Goal: Transaction & Acquisition: Purchase product/service

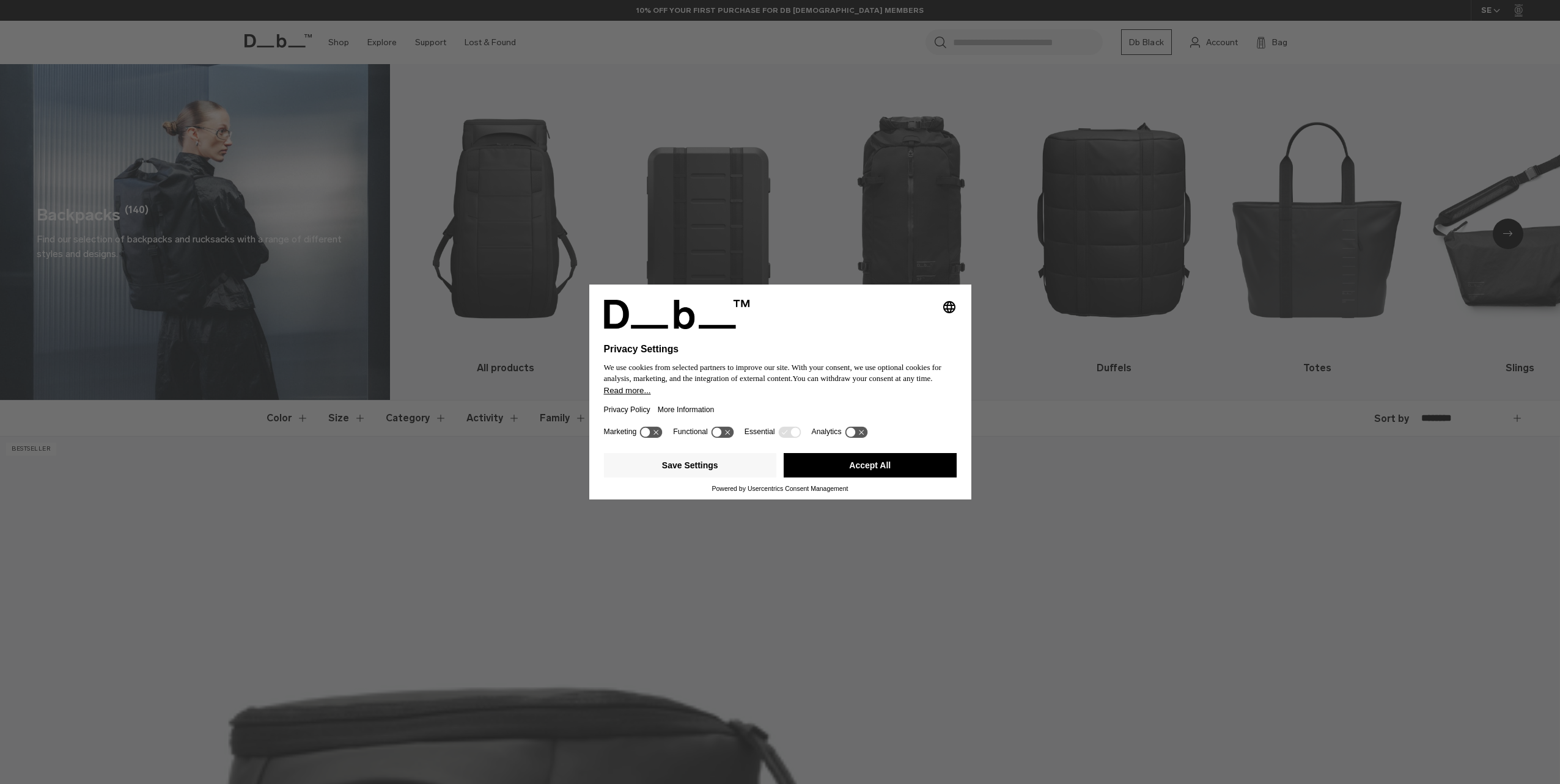
click at [912, 467] on button "Accept All" at bounding box center [870, 465] width 173 height 24
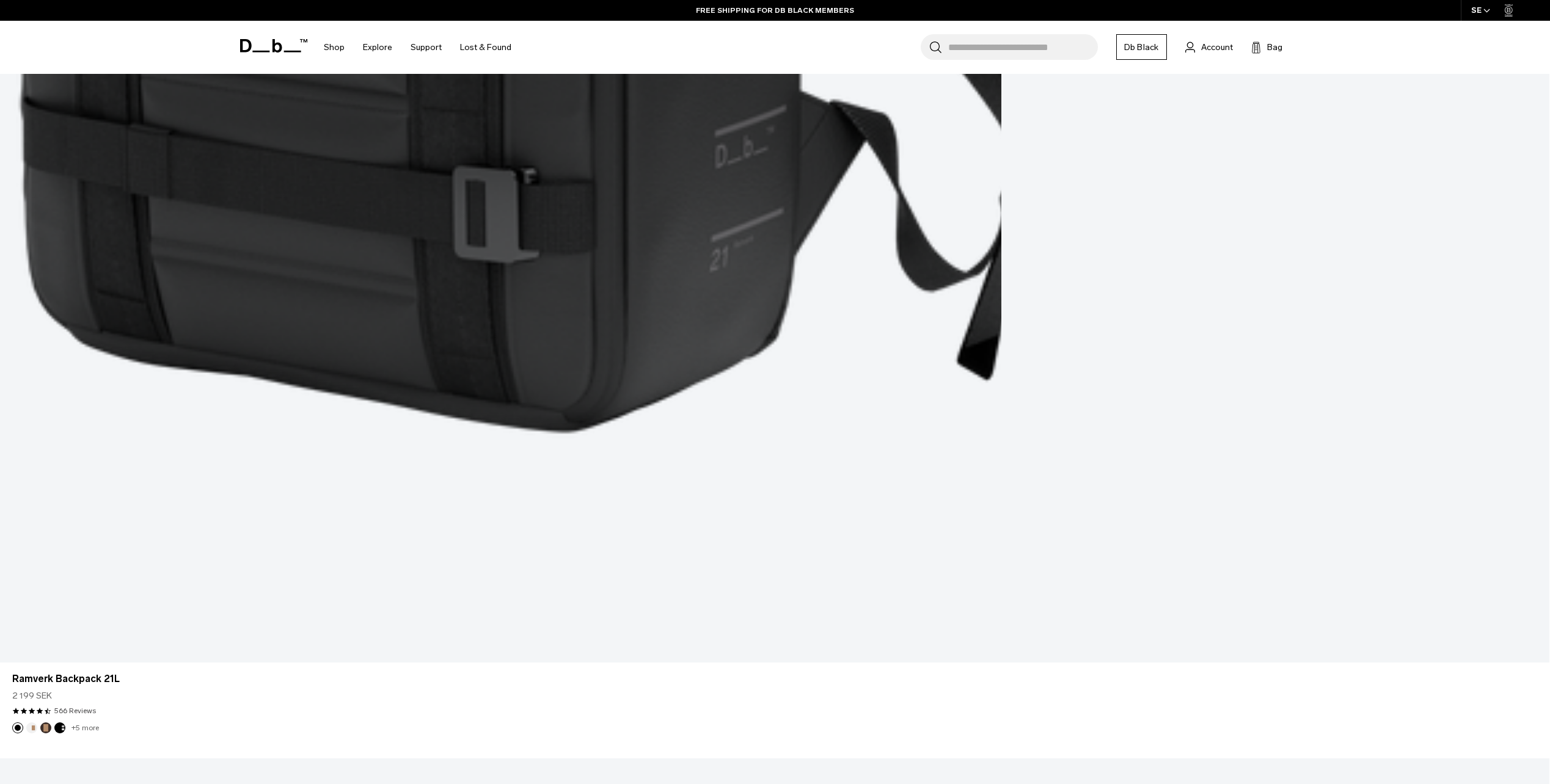
scroll to position [5132, 0]
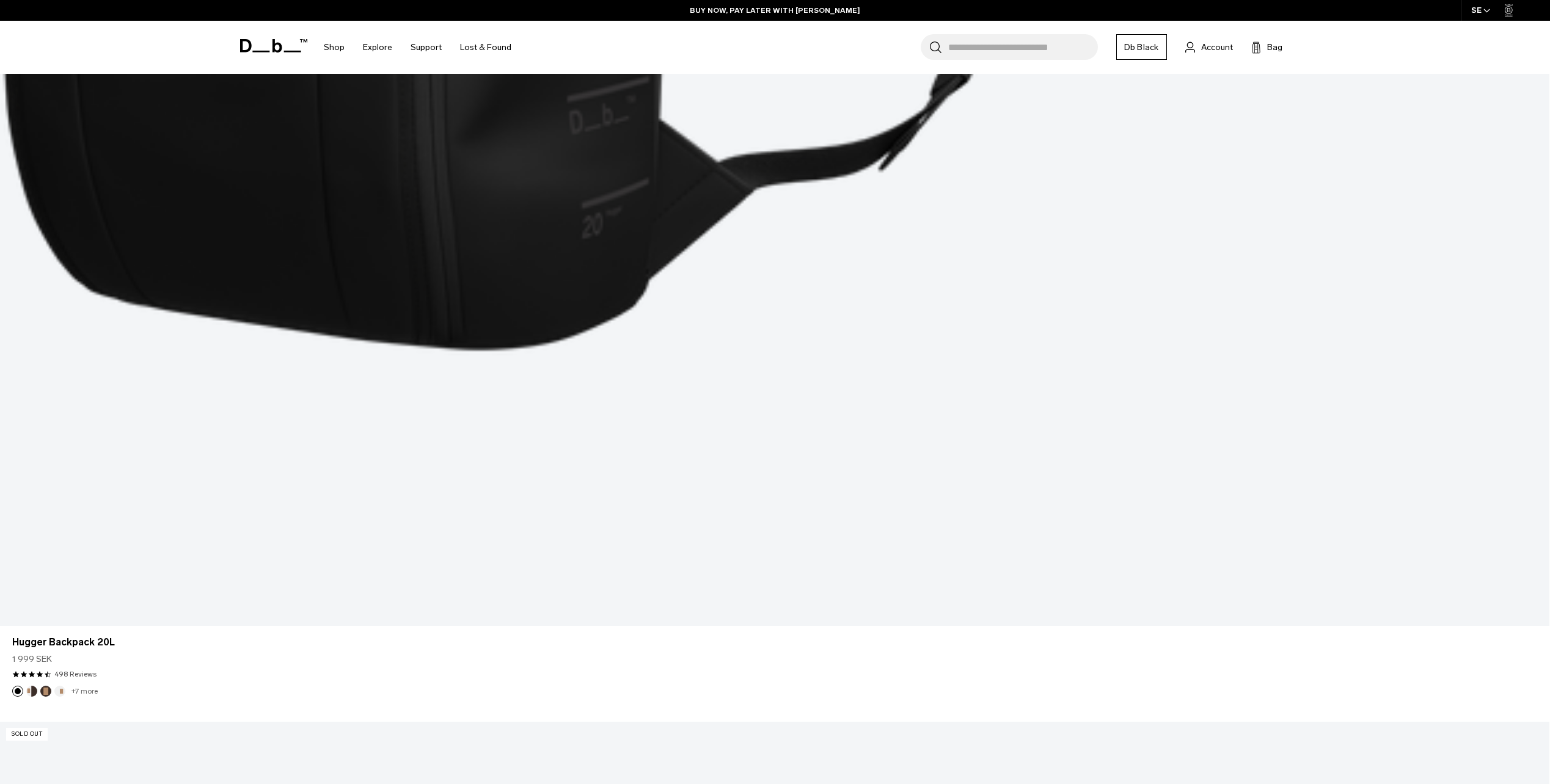
scroll to position [10370, 0]
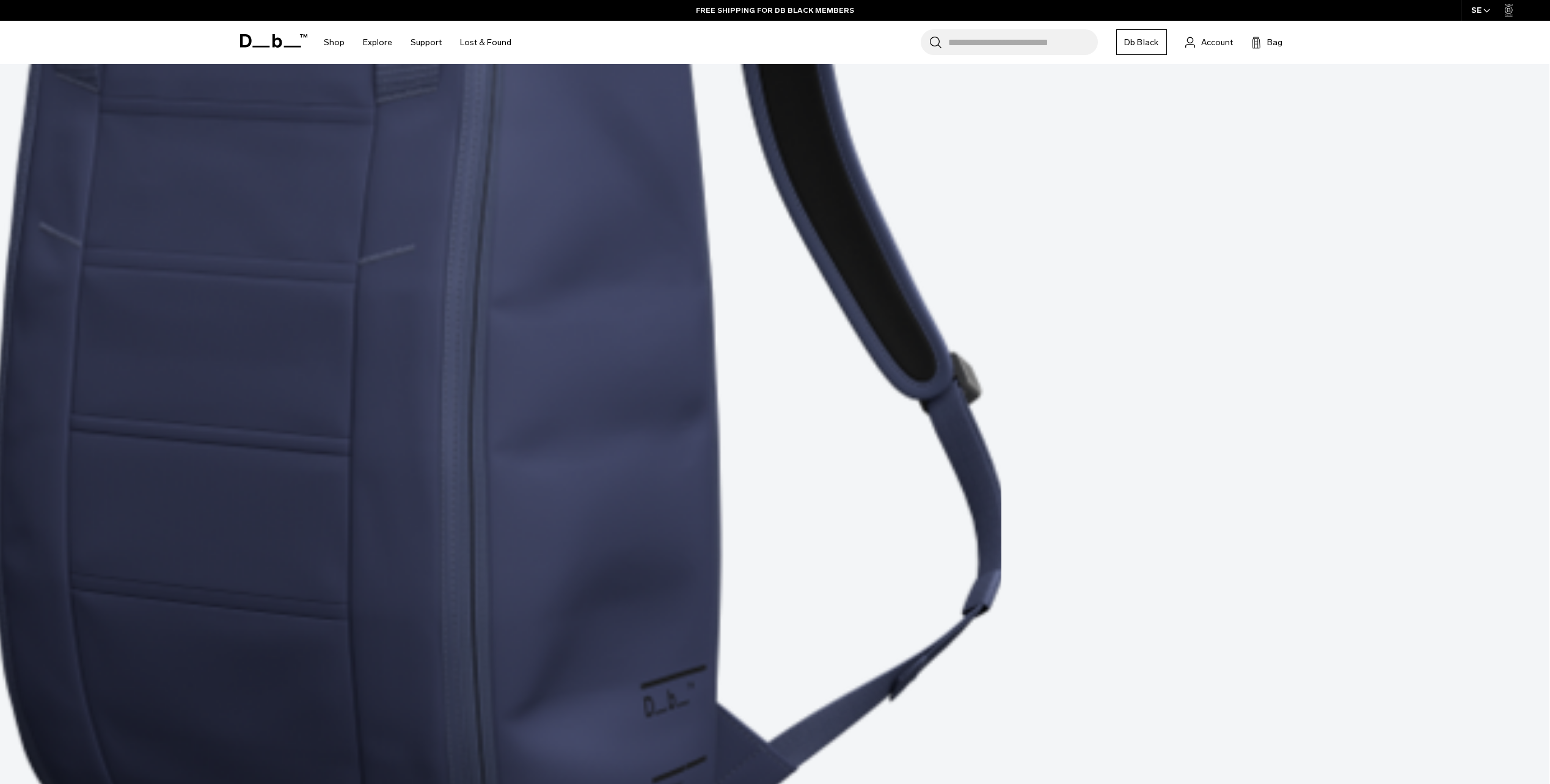
scroll to position [13736, 0]
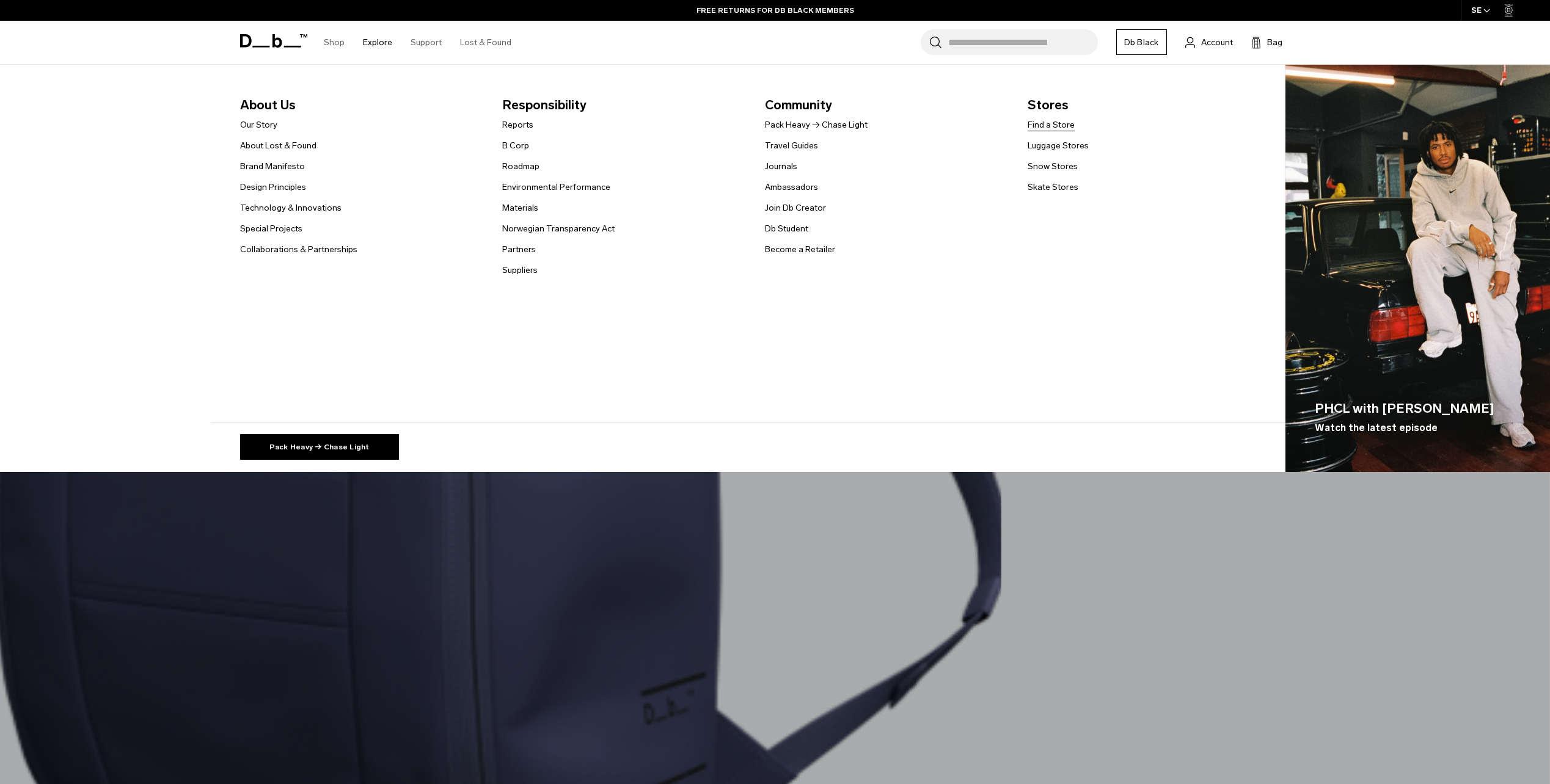
click at [1062, 126] on link "Find a Store" at bounding box center [1051, 124] width 47 height 13
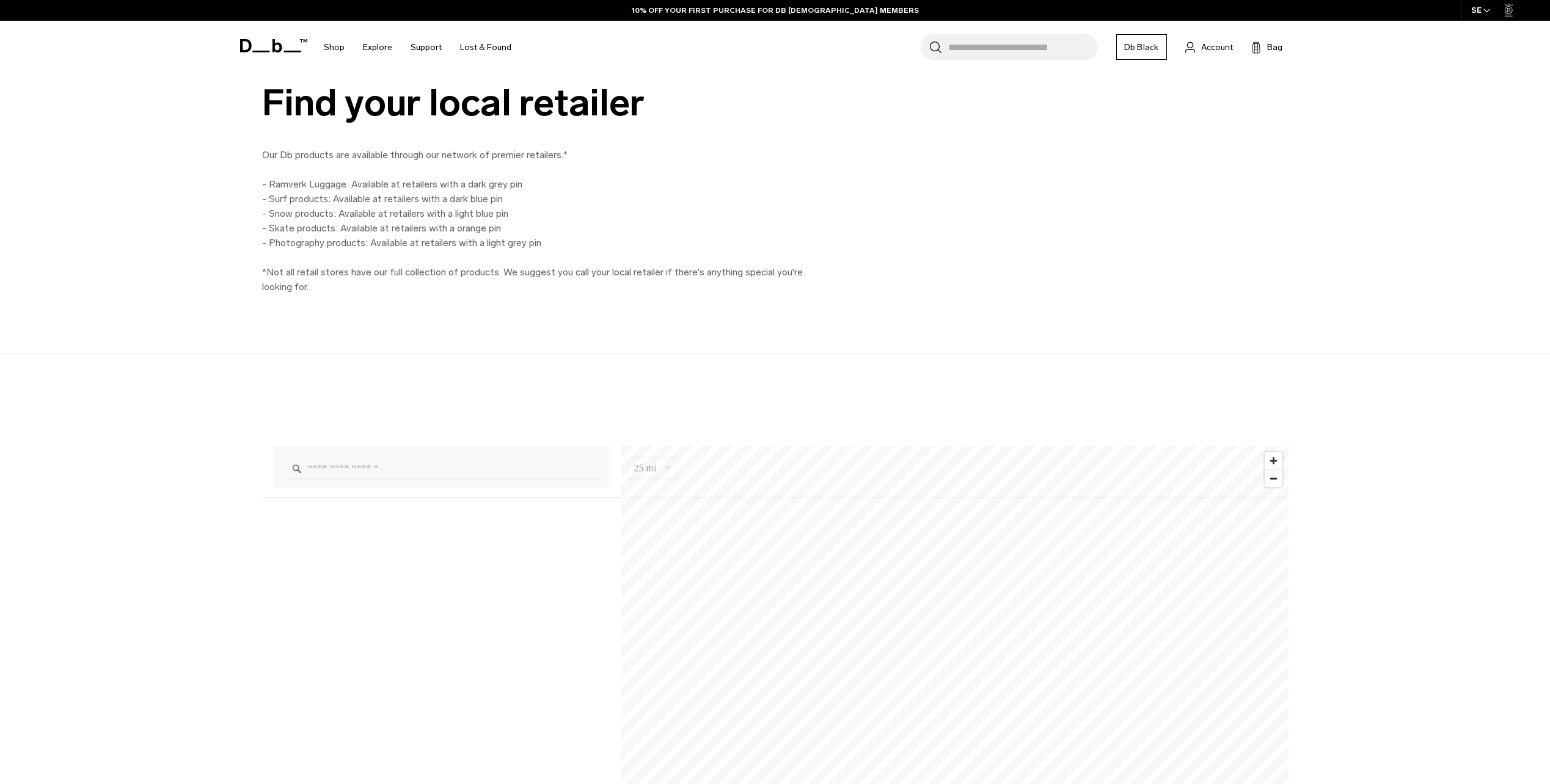
scroll to position [1044, 0]
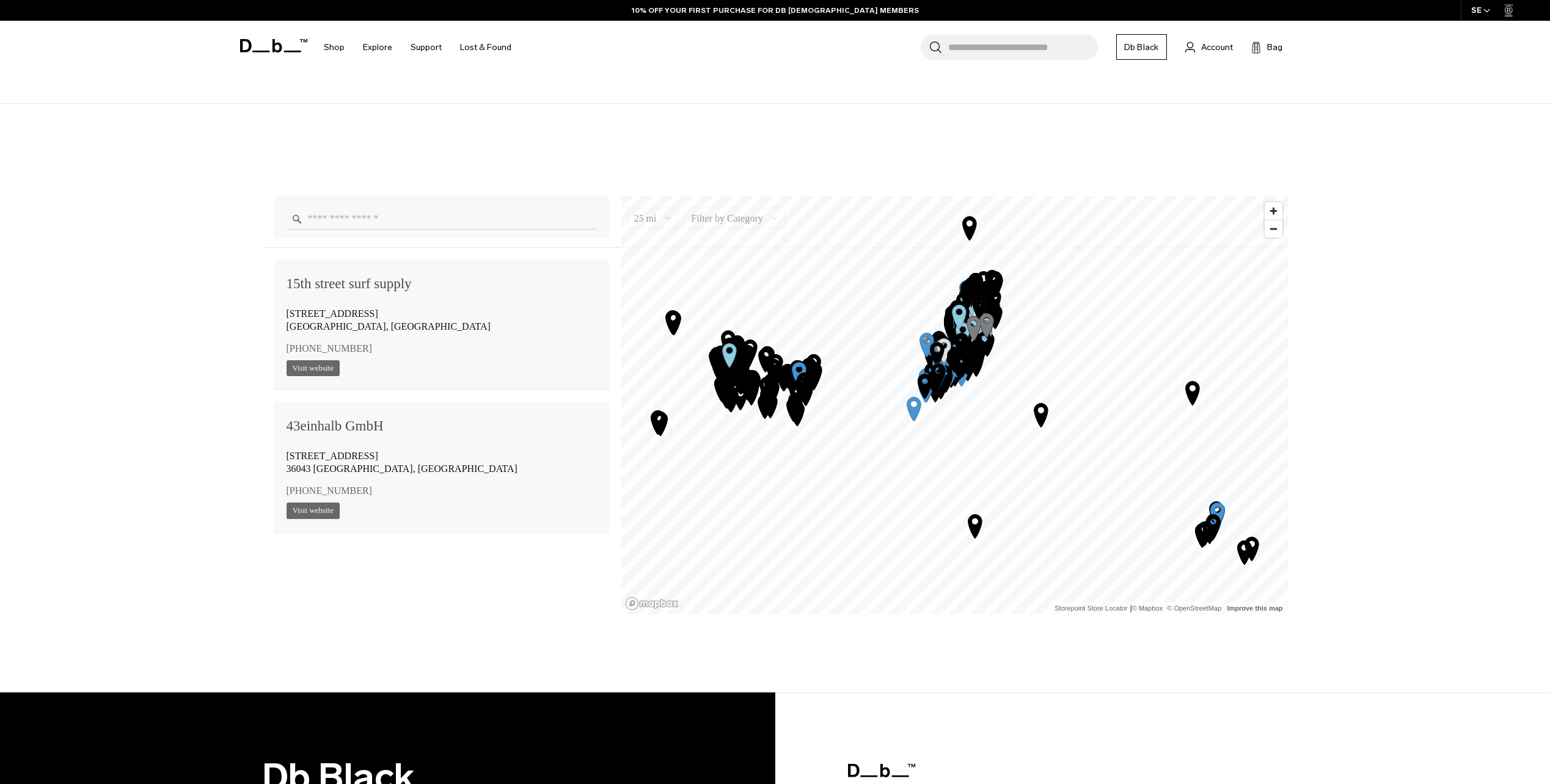
click at [505, 230] on input "Enter a location" at bounding box center [442, 219] width 311 height 21
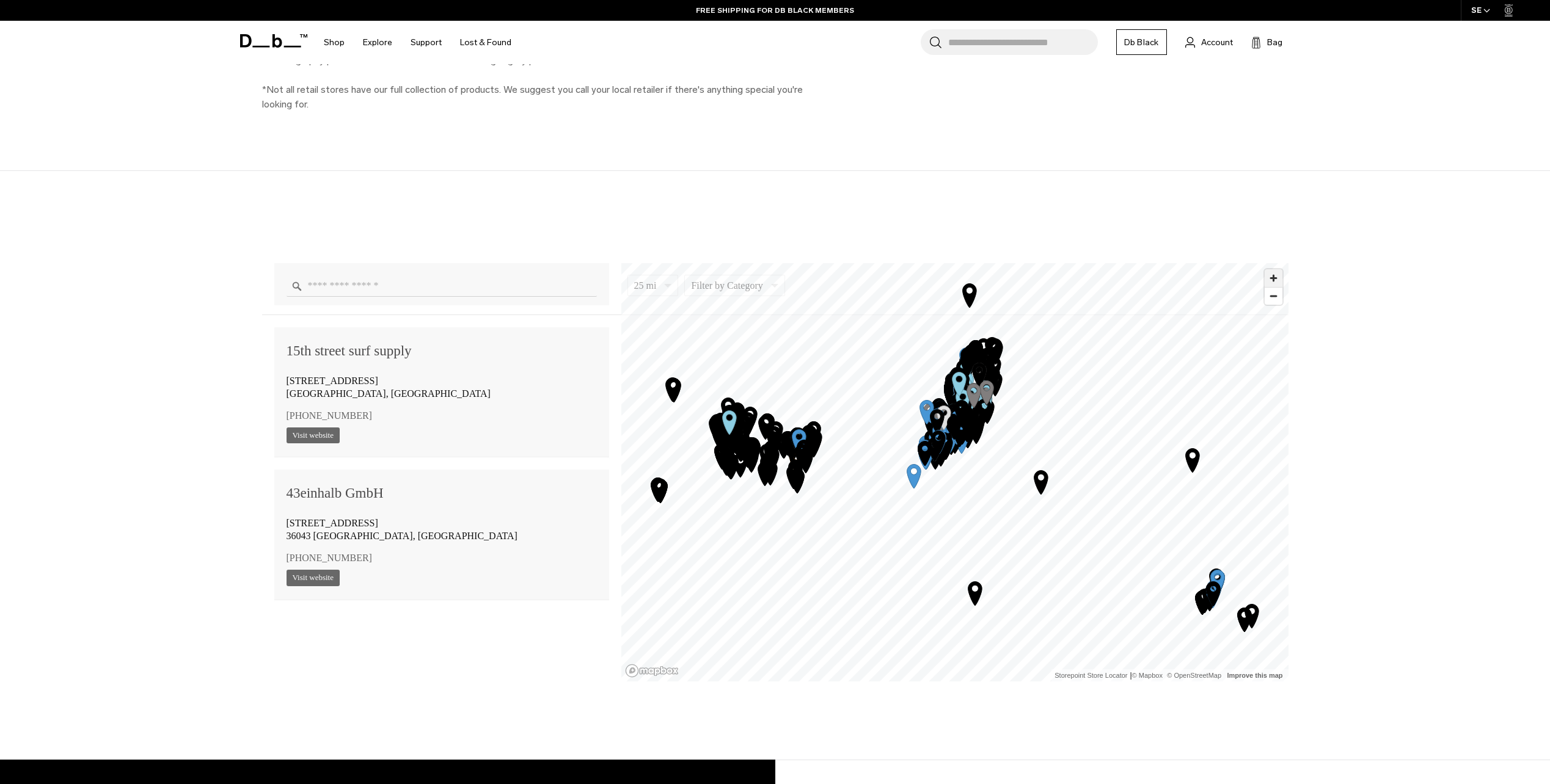
click at [1271, 283] on span "Zoom in" at bounding box center [1274, 278] width 18 height 18
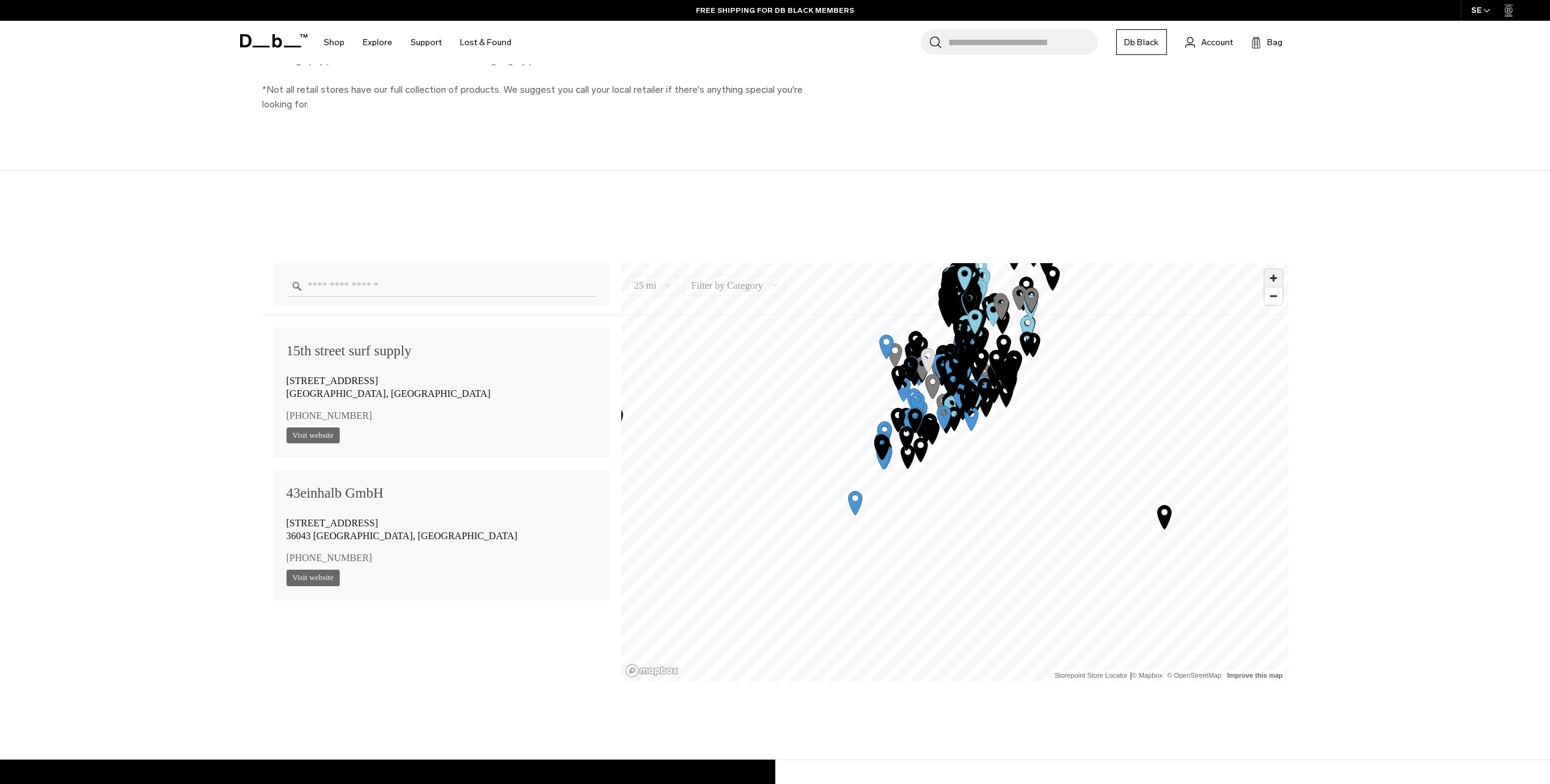
drag, startPoint x: 1271, startPoint y: 283, endPoint x: 1001, endPoint y: 465, distance: 325.6
click at [1271, 283] on span "Zoom in" at bounding box center [1274, 278] width 18 height 18
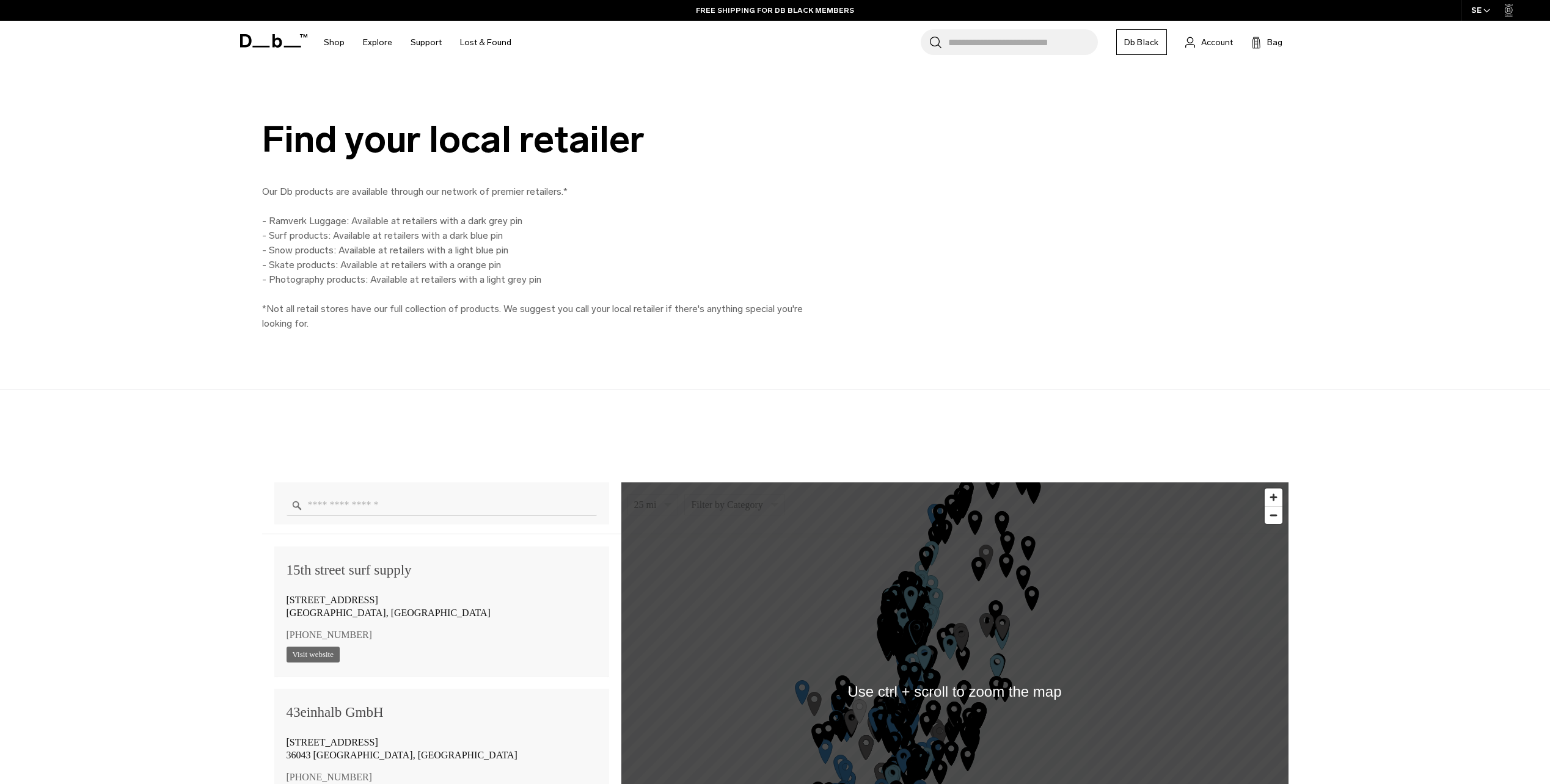
scroll to position [733, 0]
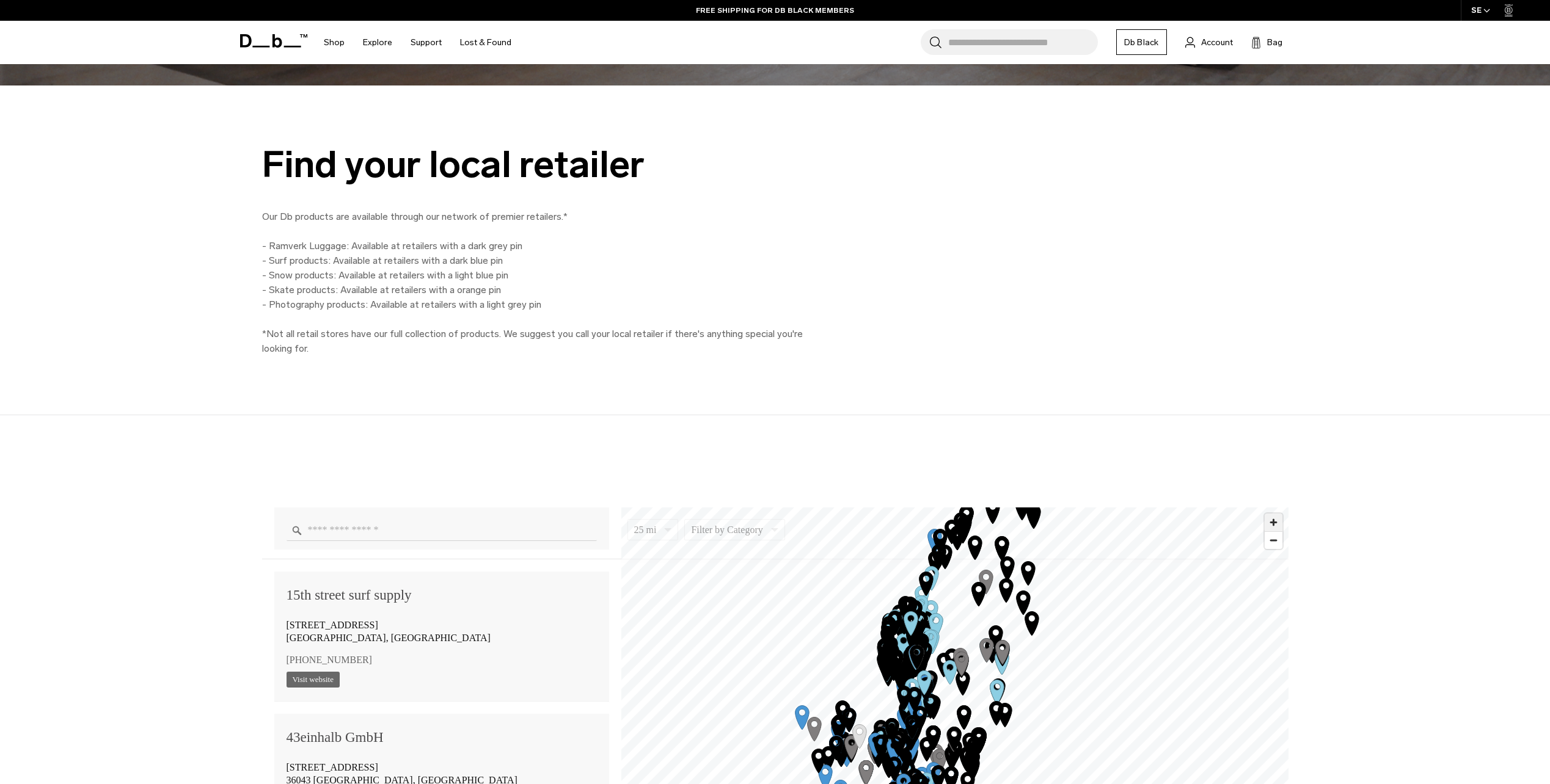
click at [1273, 524] on span "Zoom in" at bounding box center [1274, 523] width 18 height 18
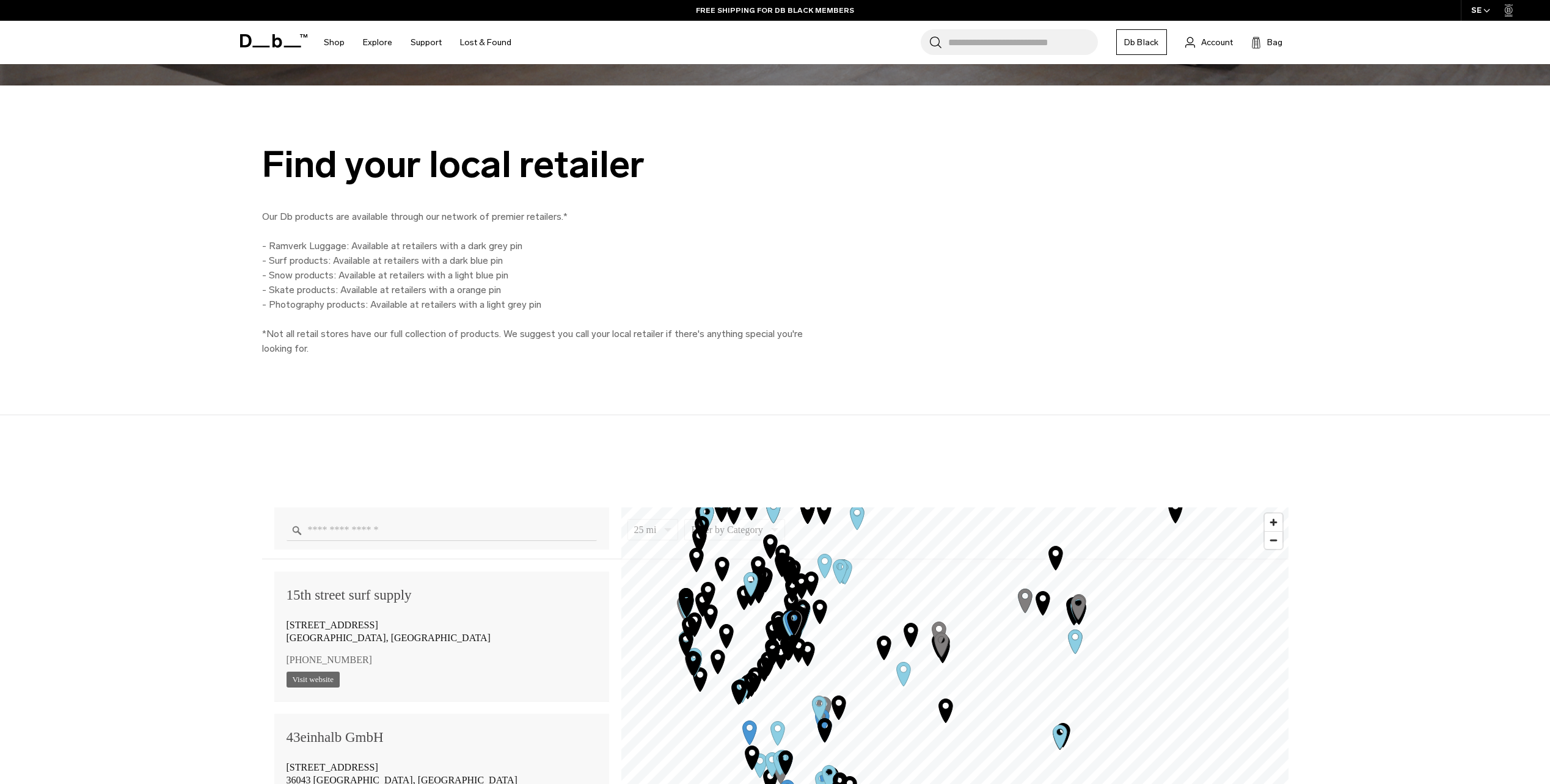
click at [1058, 624] on icon "Map marker" at bounding box center [1073, 609] width 30 height 30
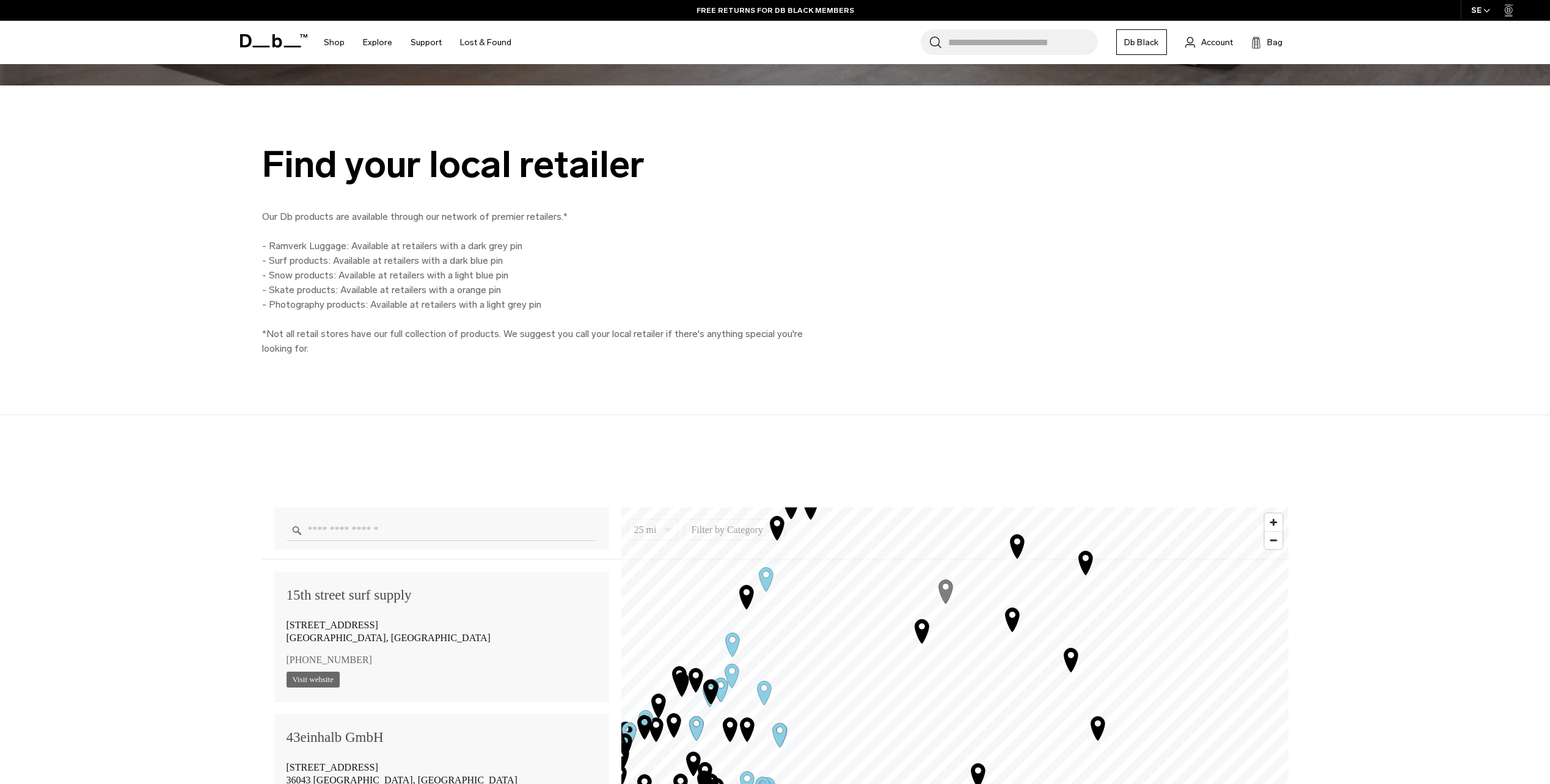
click at [926, 636] on icon "Map marker" at bounding box center [921, 632] width 14 height 24
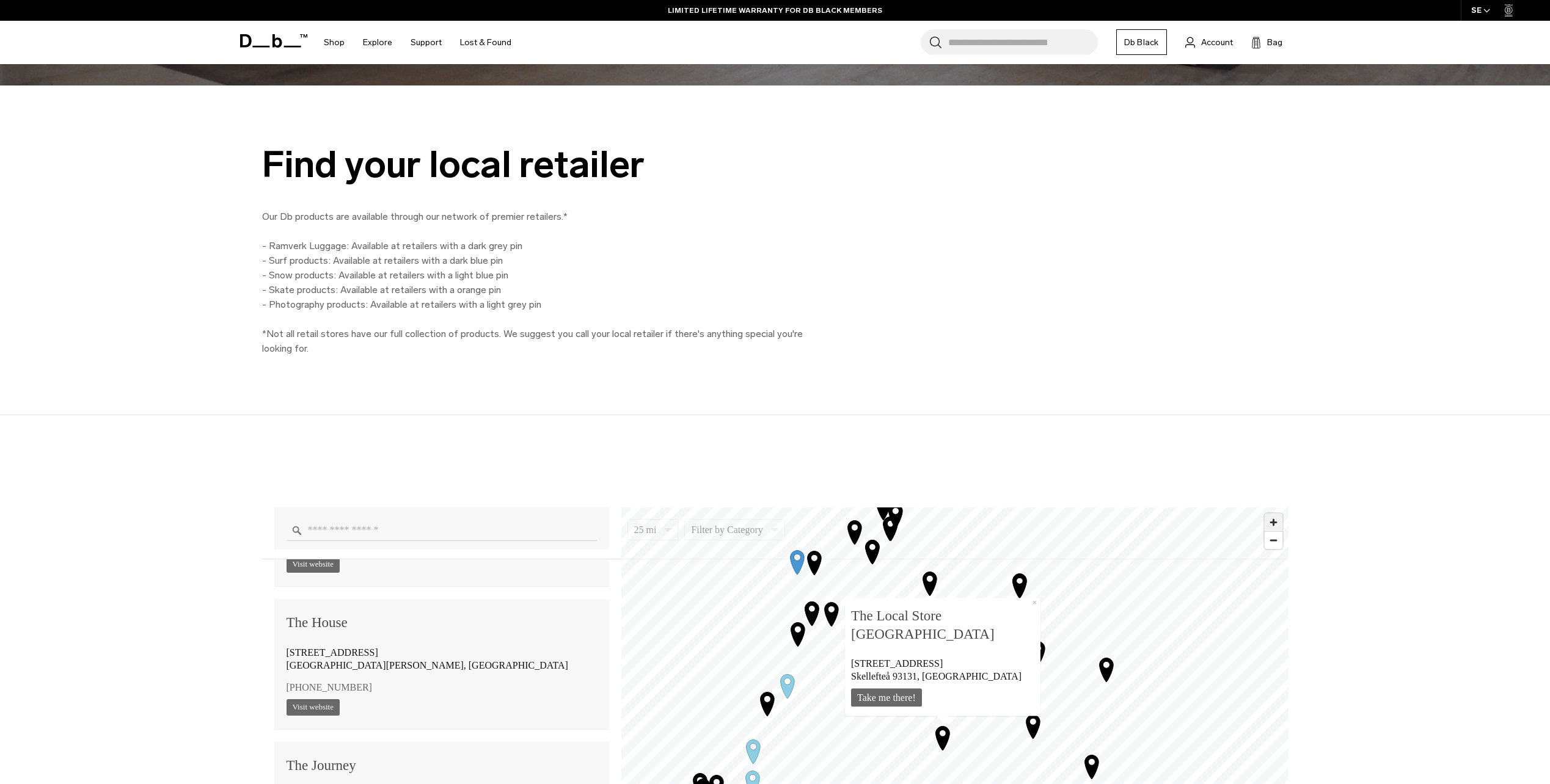
click at [1279, 526] on span "Zoom in" at bounding box center [1274, 523] width 18 height 18
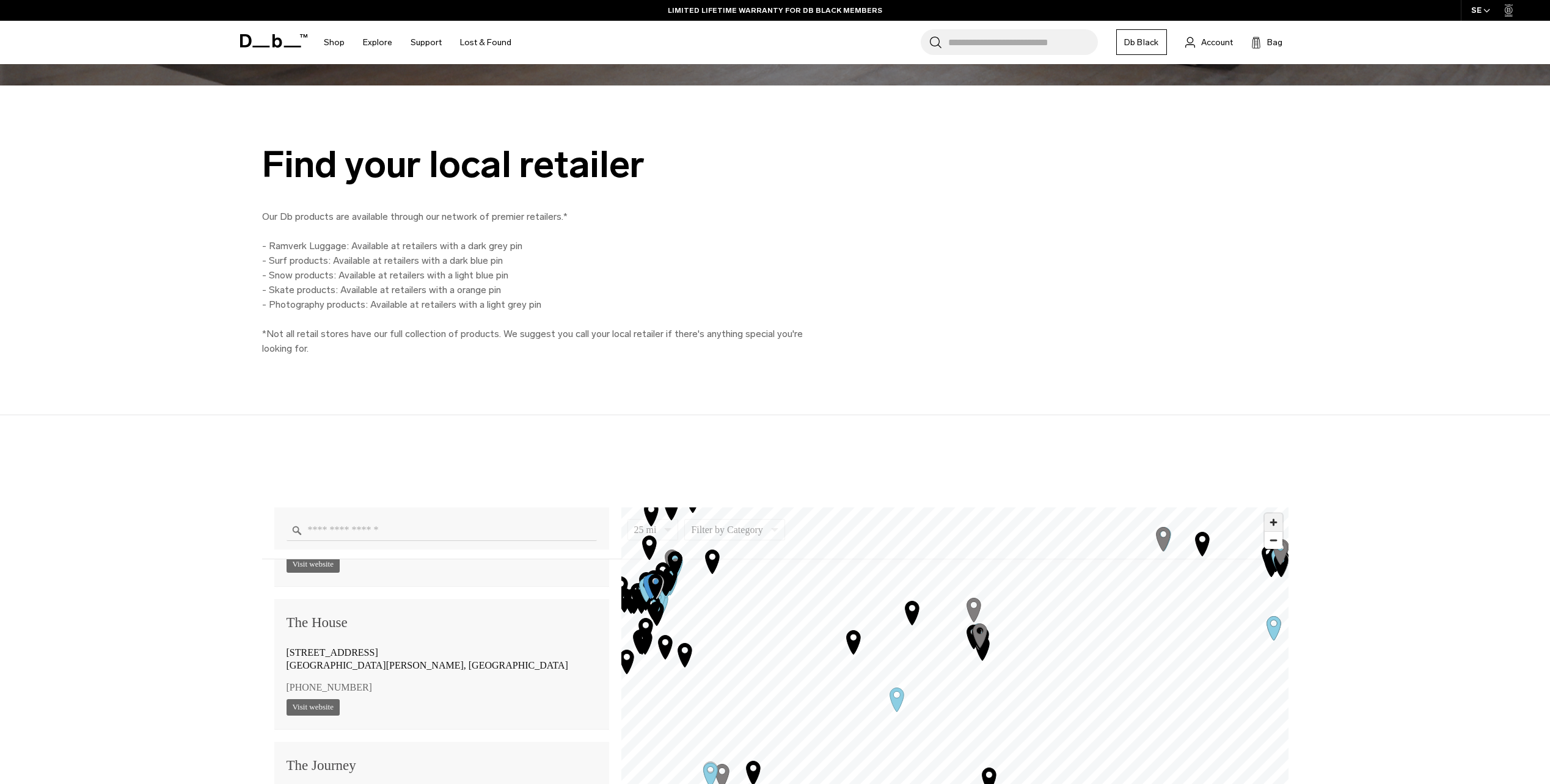
click at [1278, 523] on span "Zoom in" at bounding box center [1274, 523] width 18 height 18
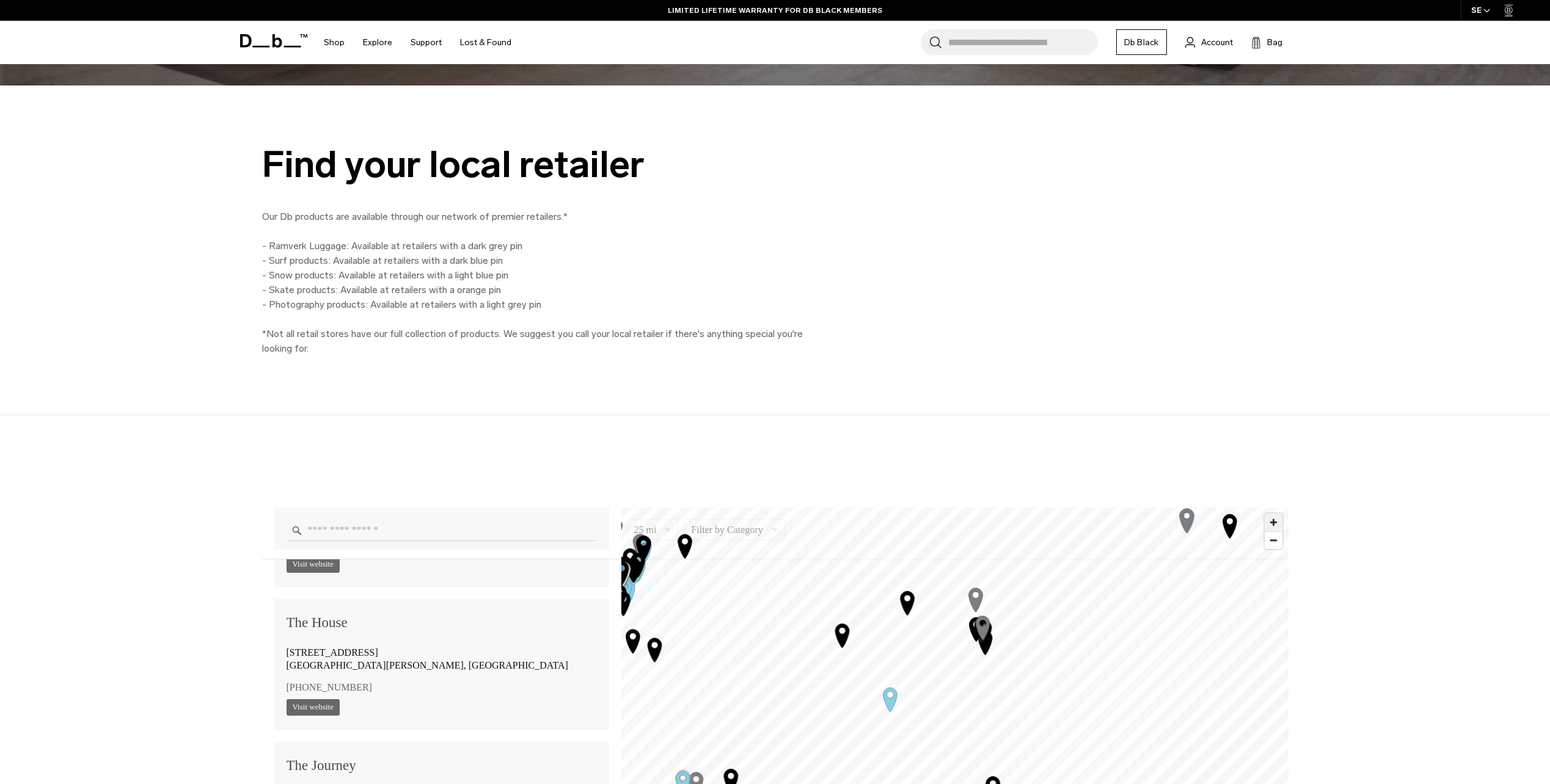
click at [1278, 523] on span "Zoom in" at bounding box center [1274, 523] width 18 height 18
click at [1273, 524] on span "Zoom in" at bounding box center [1274, 523] width 18 height 18
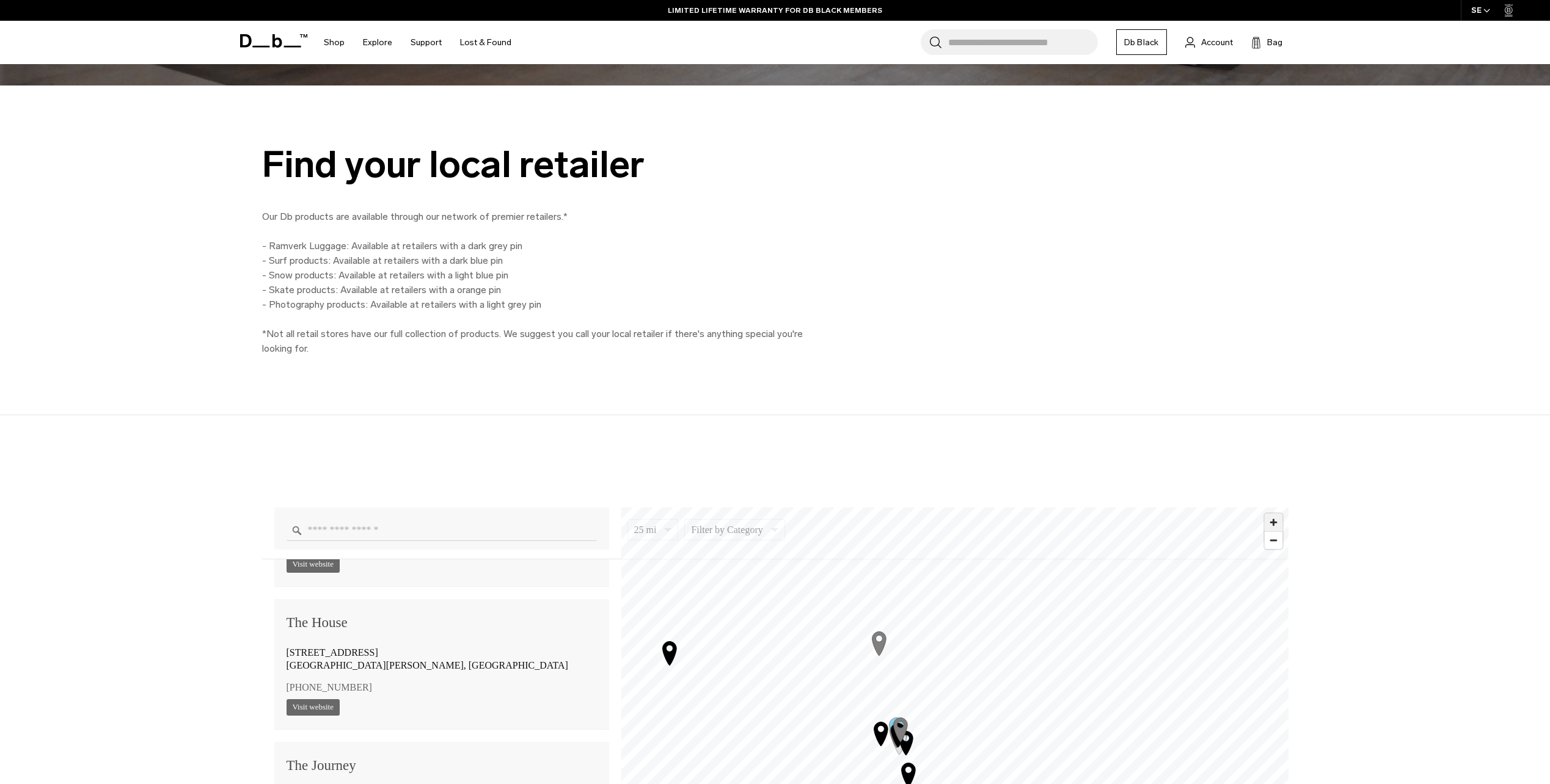
click at [1268, 520] on span "Zoom in" at bounding box center [1274, 523] width 18 height 18
click at [1269, 521] on span "Zoom in" at bounding box center [1274, 523] width 18 height 18
click at [1268, 521] on span "Zoom in" at bounding box center [1274, 523] width 18 height 18
click at [916, 578] on icon "Map marker" at bounding box center [927, 587] width 30 height 30
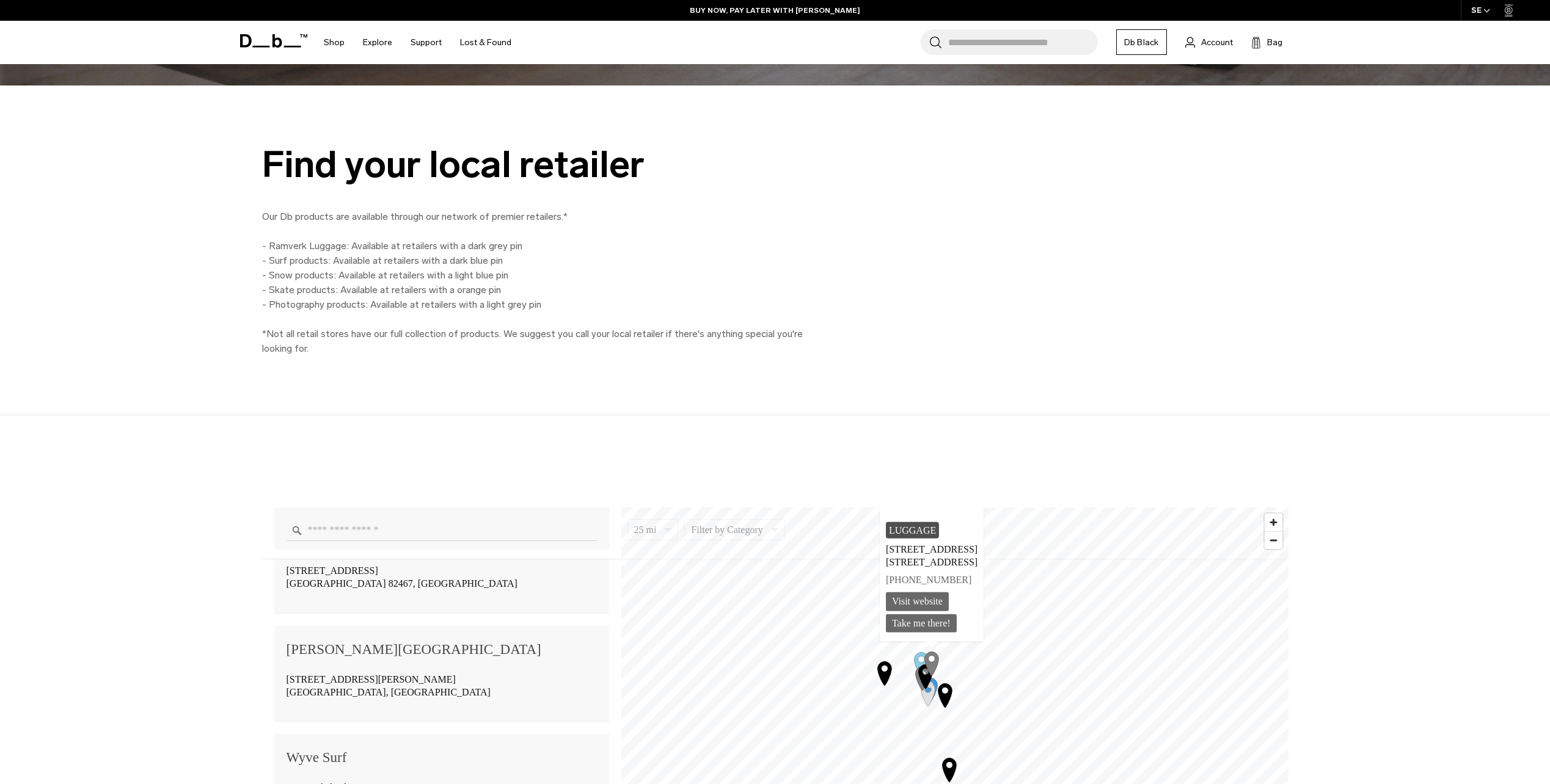
click at [938, 681] on icon "Map marker" at bounding box center [926, 676] width 30 height 30
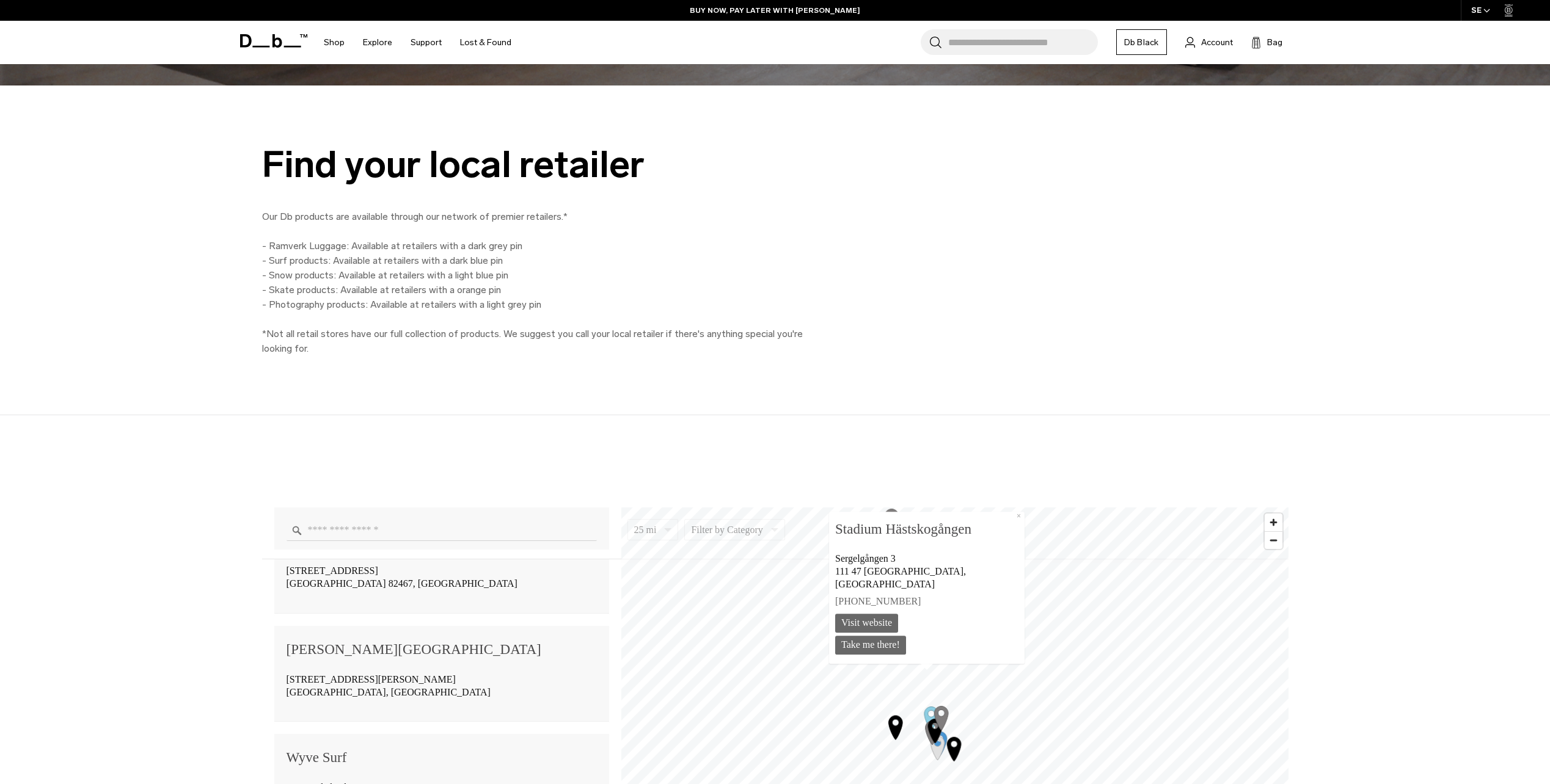
scroll to position [101456, 0]
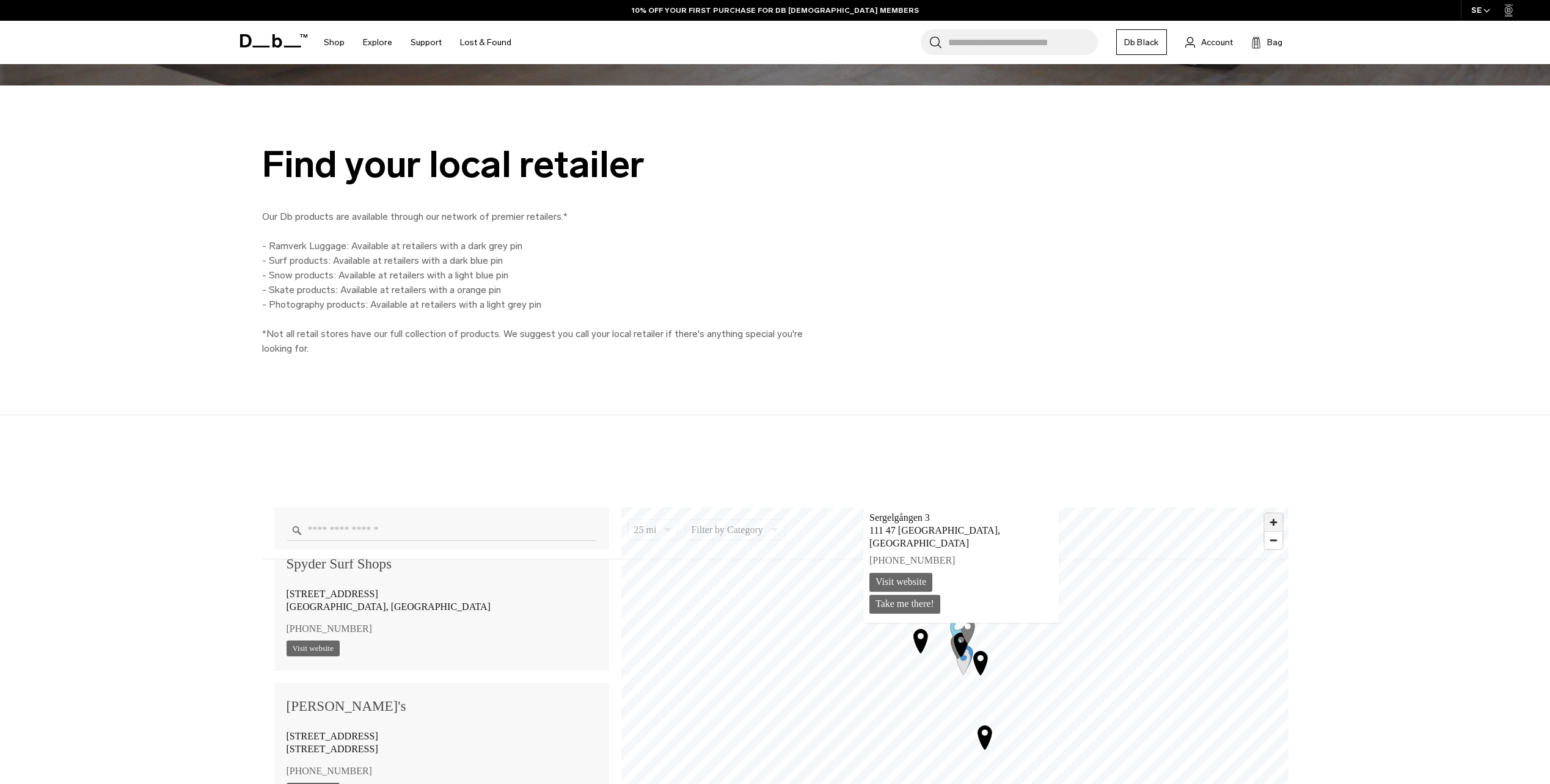
click at [1273, 529] on span "Zoom in" at bounding box center [1274, 523] width 18 height 18
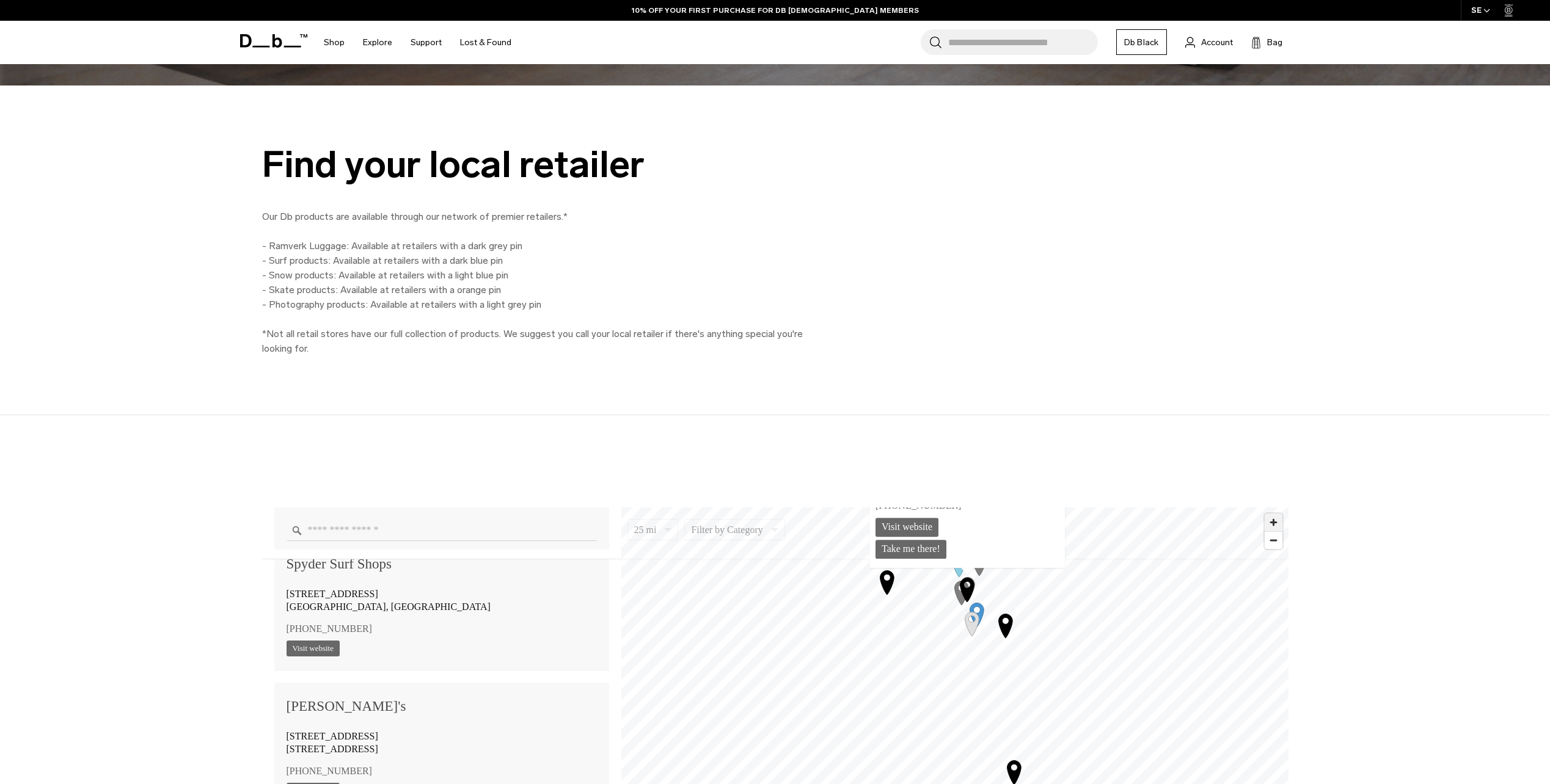
click at [1273, 529] on span "Zoom in" at bounding box center [1274, 523] width 18 height 18
click at [934, 595] on icon "Map marker" at bounding box center [930, 589] width 14 height 24
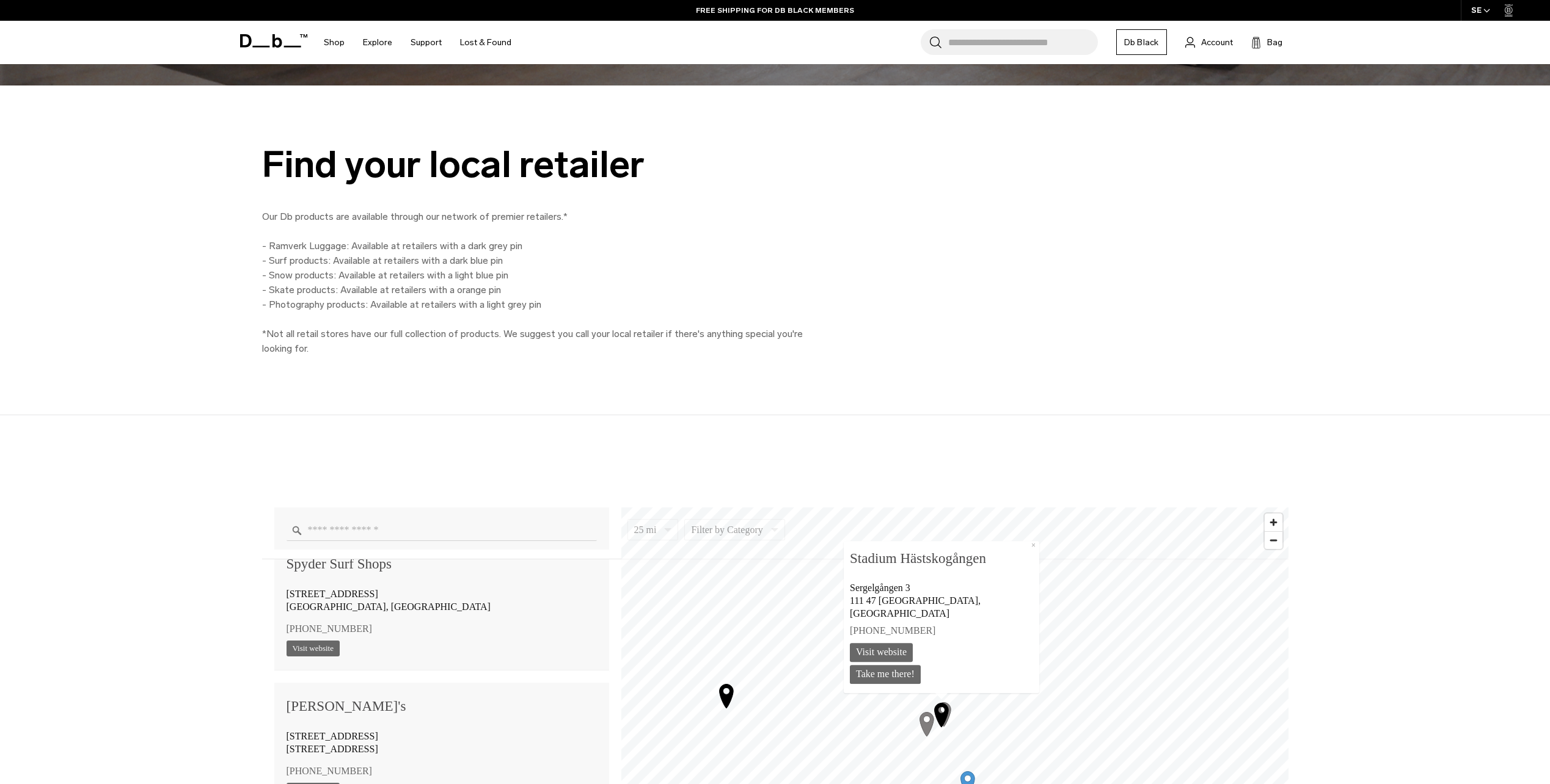
click at [949, 711] on icon "Map marker" at bounding box center [941, 714] width 30 height 30
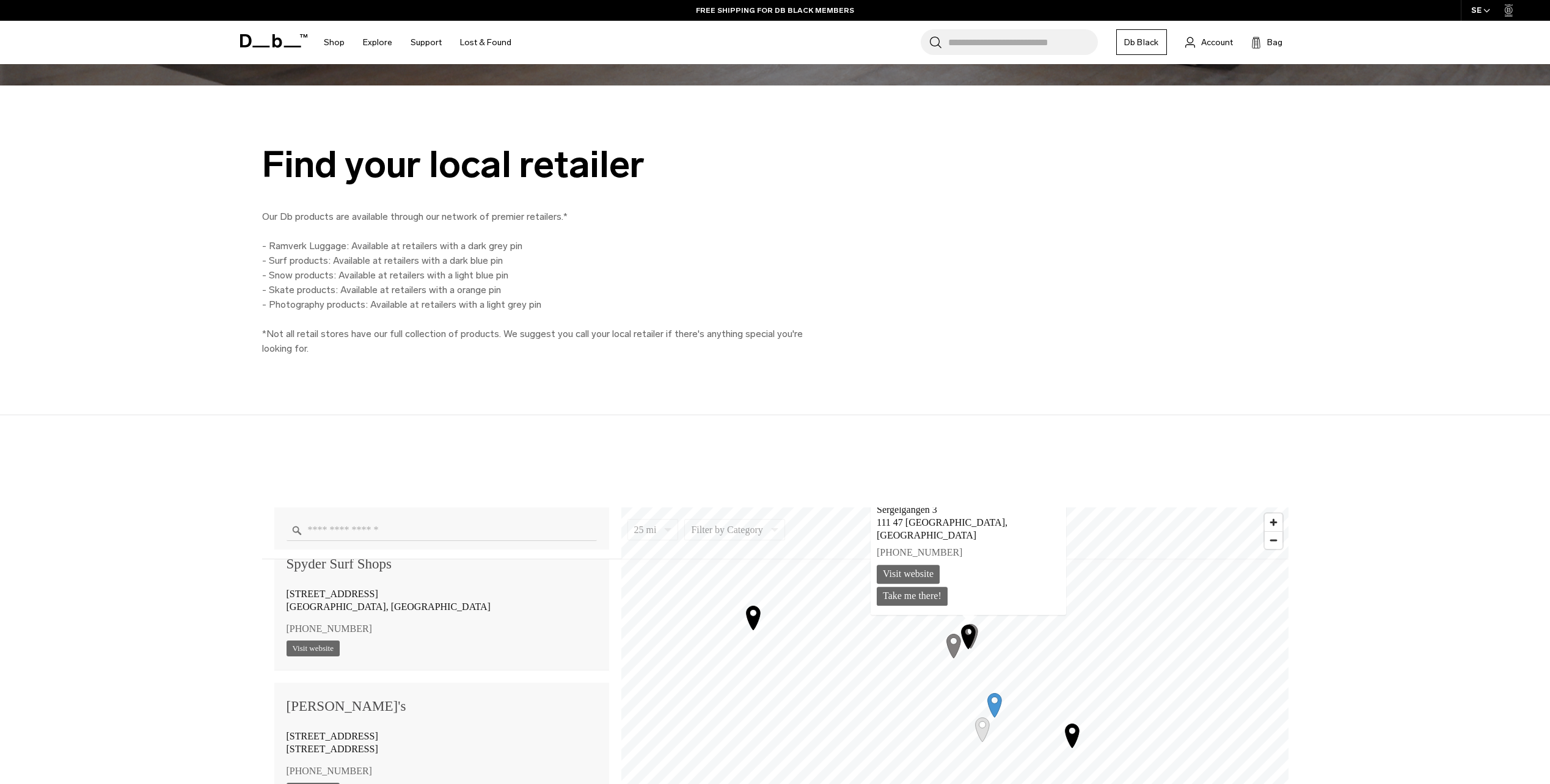
click at [948, 648] on icon "Map marker" at bounding box center [954, 645] width 30 height 30
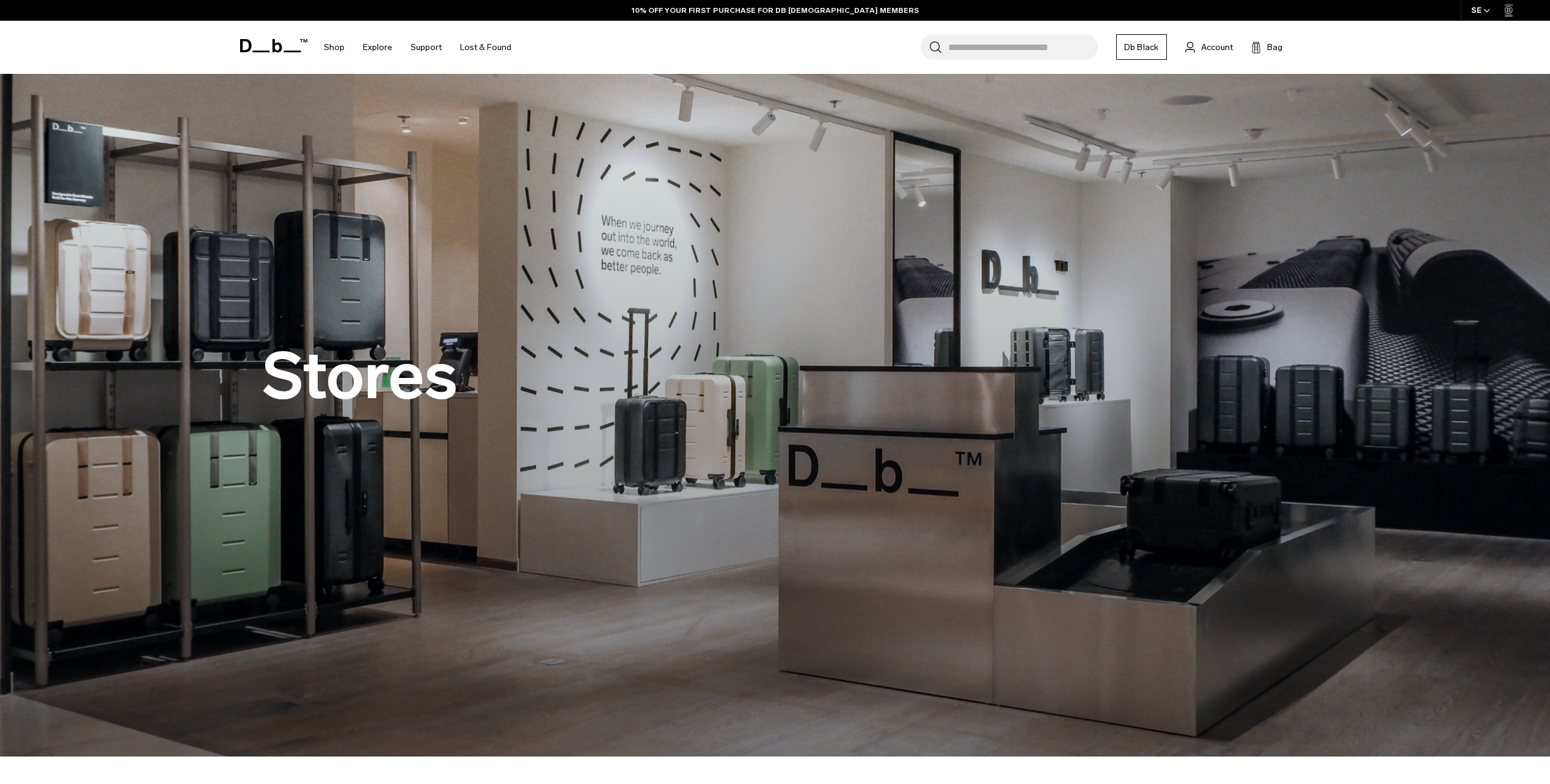
scroll to position [0, 0]
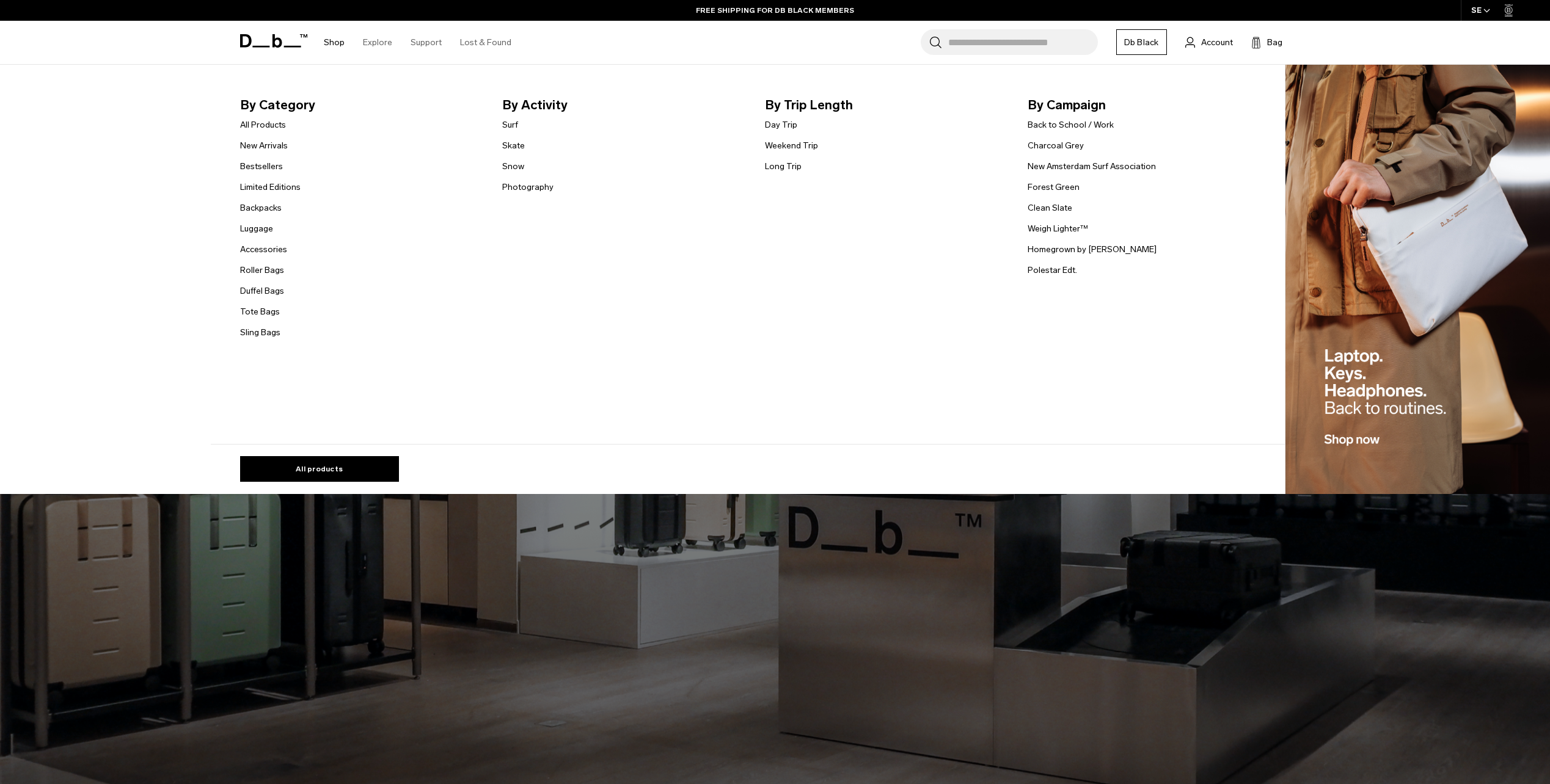
click at [338, 47] on link "Shop" at bounding box center [334, 42] width 21 height 44
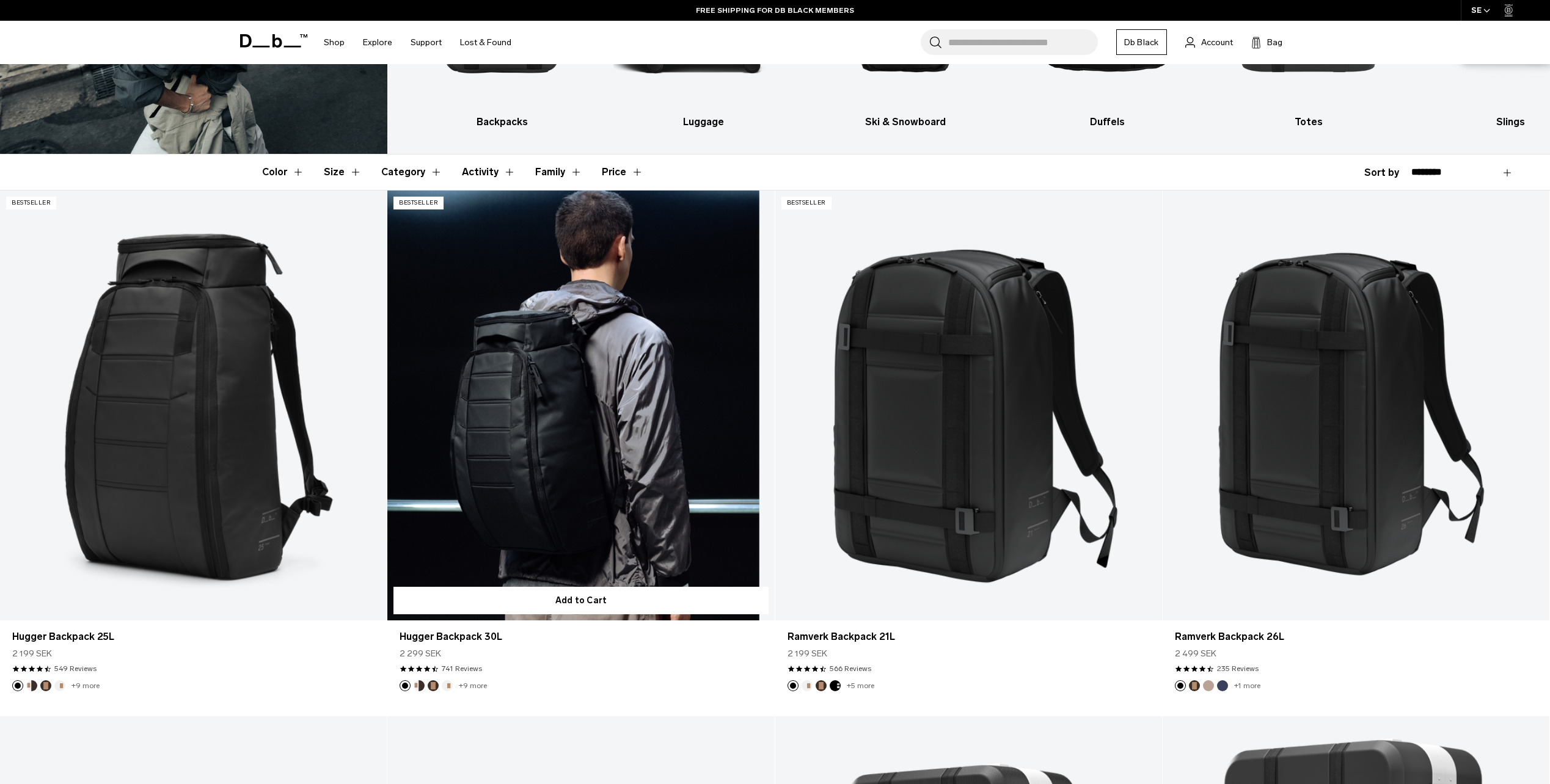
click at [419, 686] on button "Cappuccino" at bounding box center [419, 686] width 11 height 11
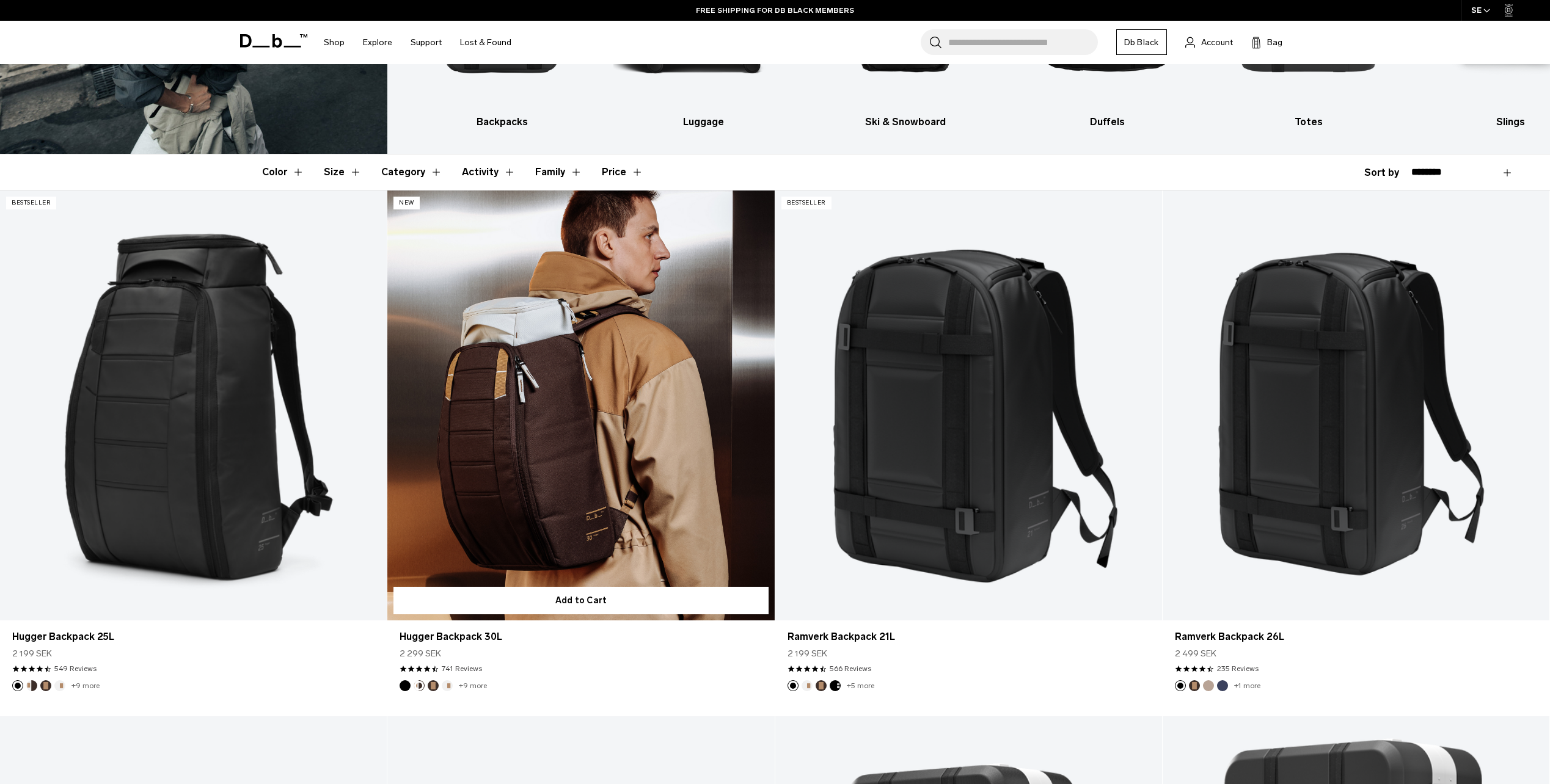
click at [428, 688] on img "Espresso" at bounding box center [433, 686] width 13 height 13
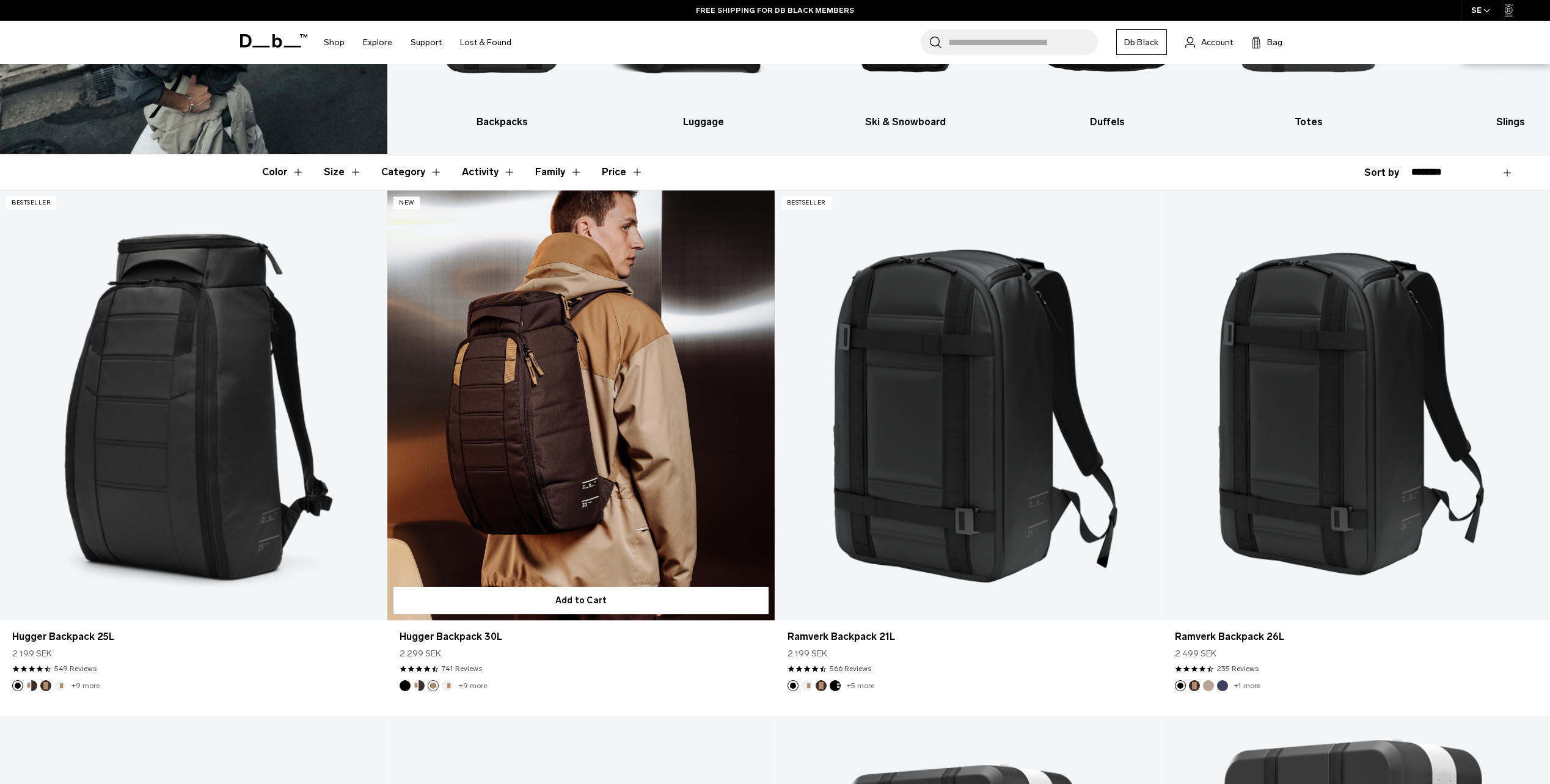
click at [444, 688] on button "Oatmilk" at bounding box center [447, 686] width 11 height 11
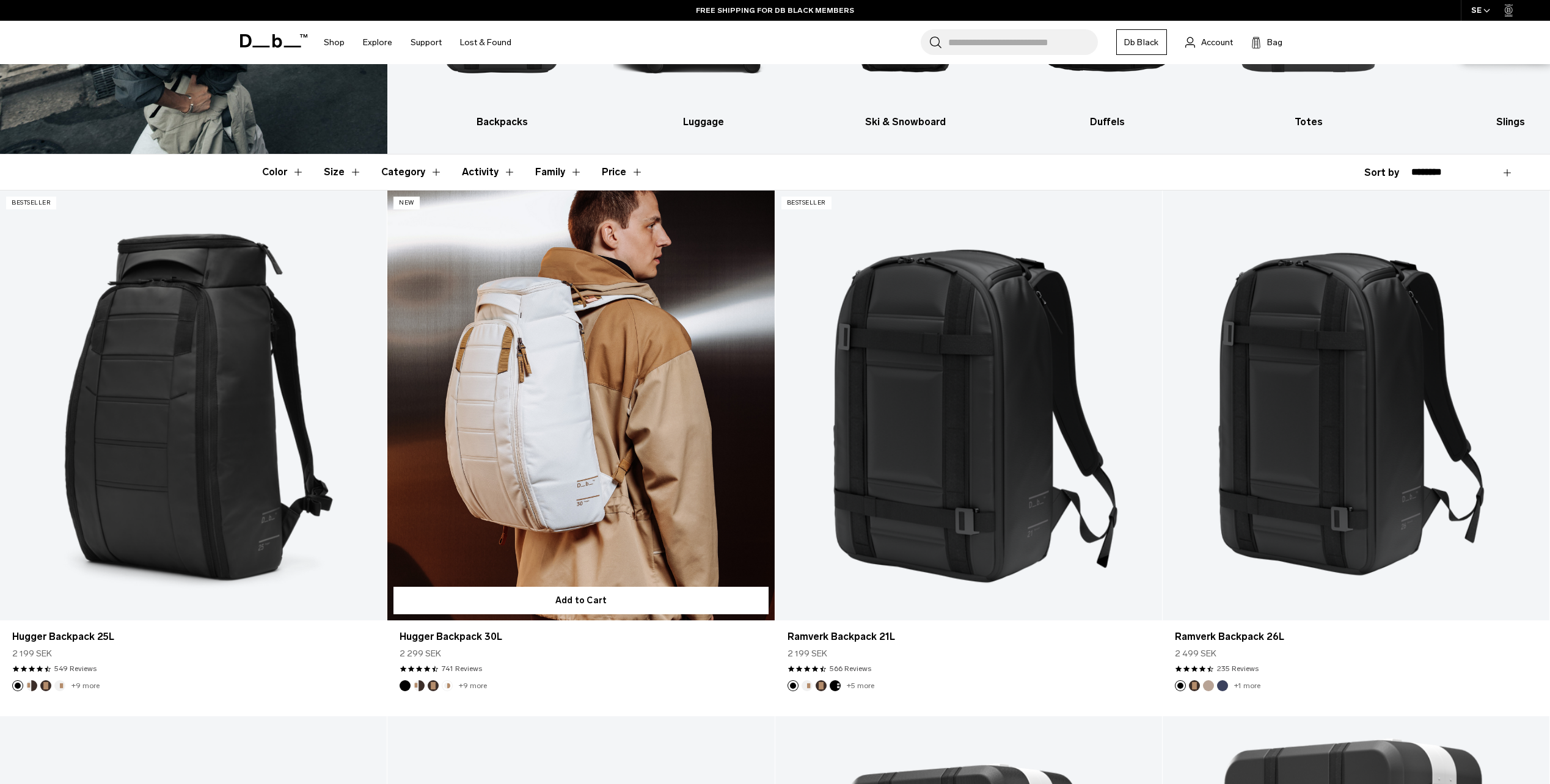
click at [462, 686] on link "+9 more" at bounding box center [473, 686] width 28 height 9
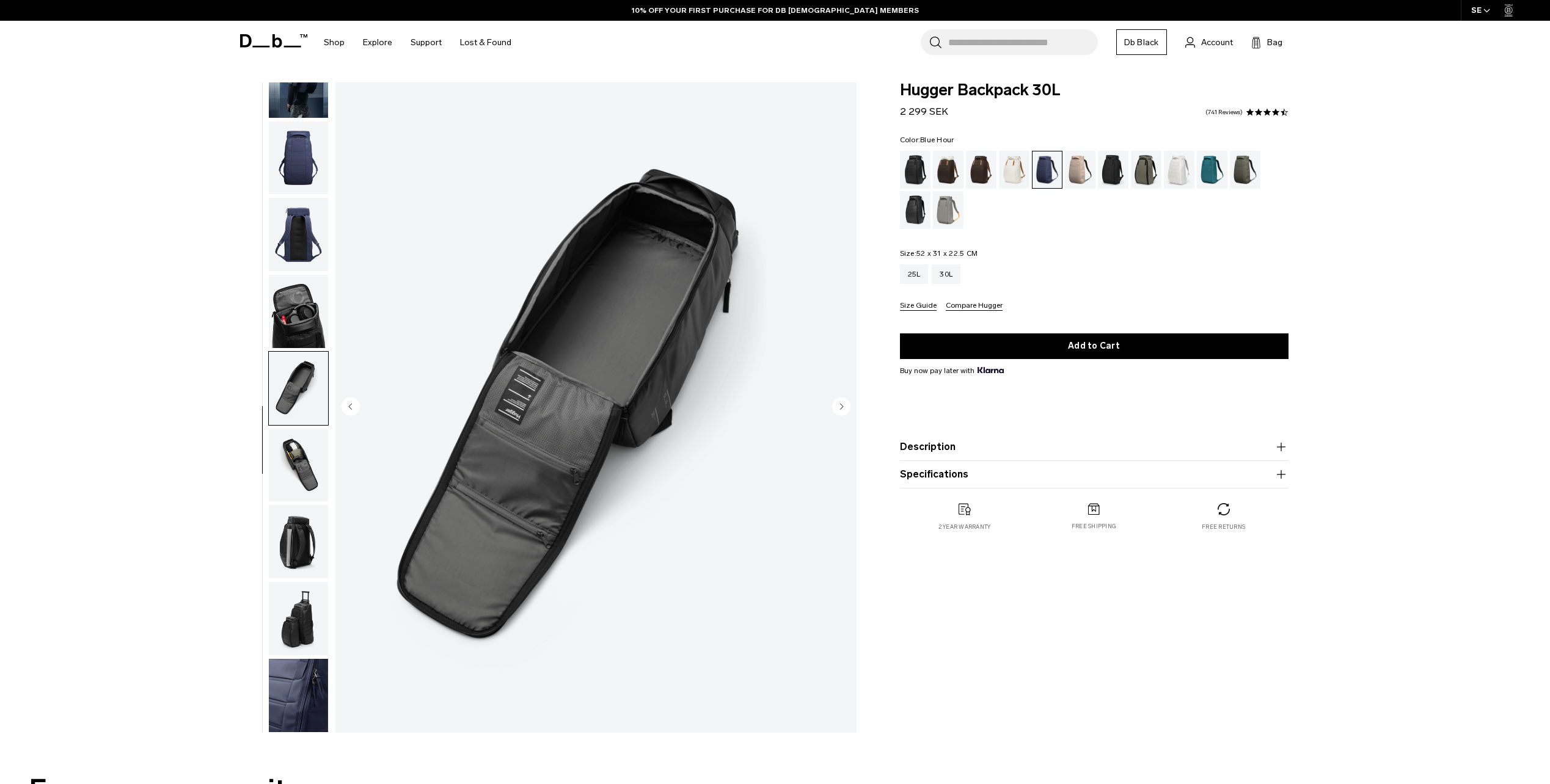
click at [307, 300] on img "button" at bounding box center [298, 311] width 59 height 73
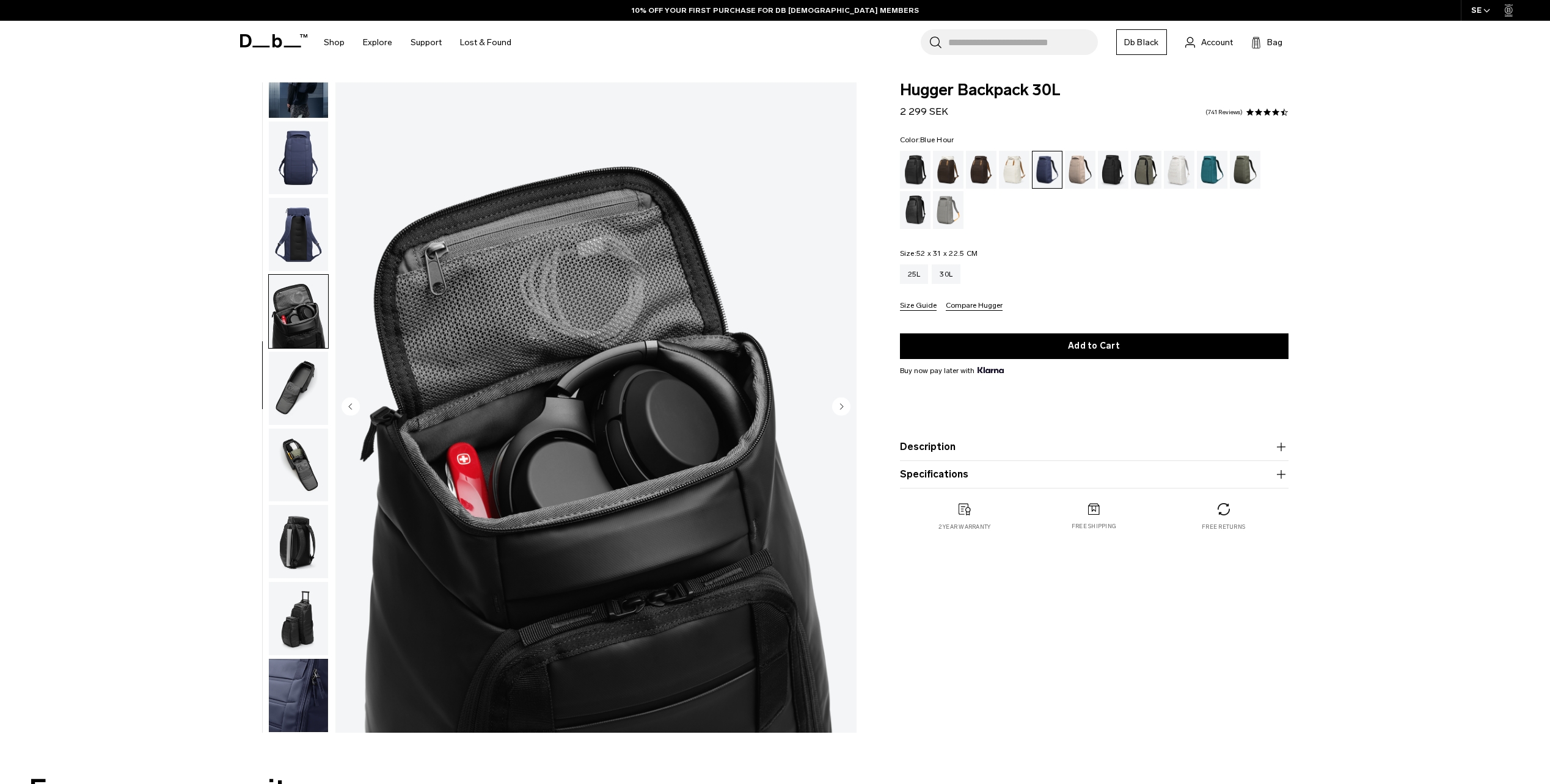
click at [306, 249] on img "button" at bounding box center [298, 234] width 59 height 73
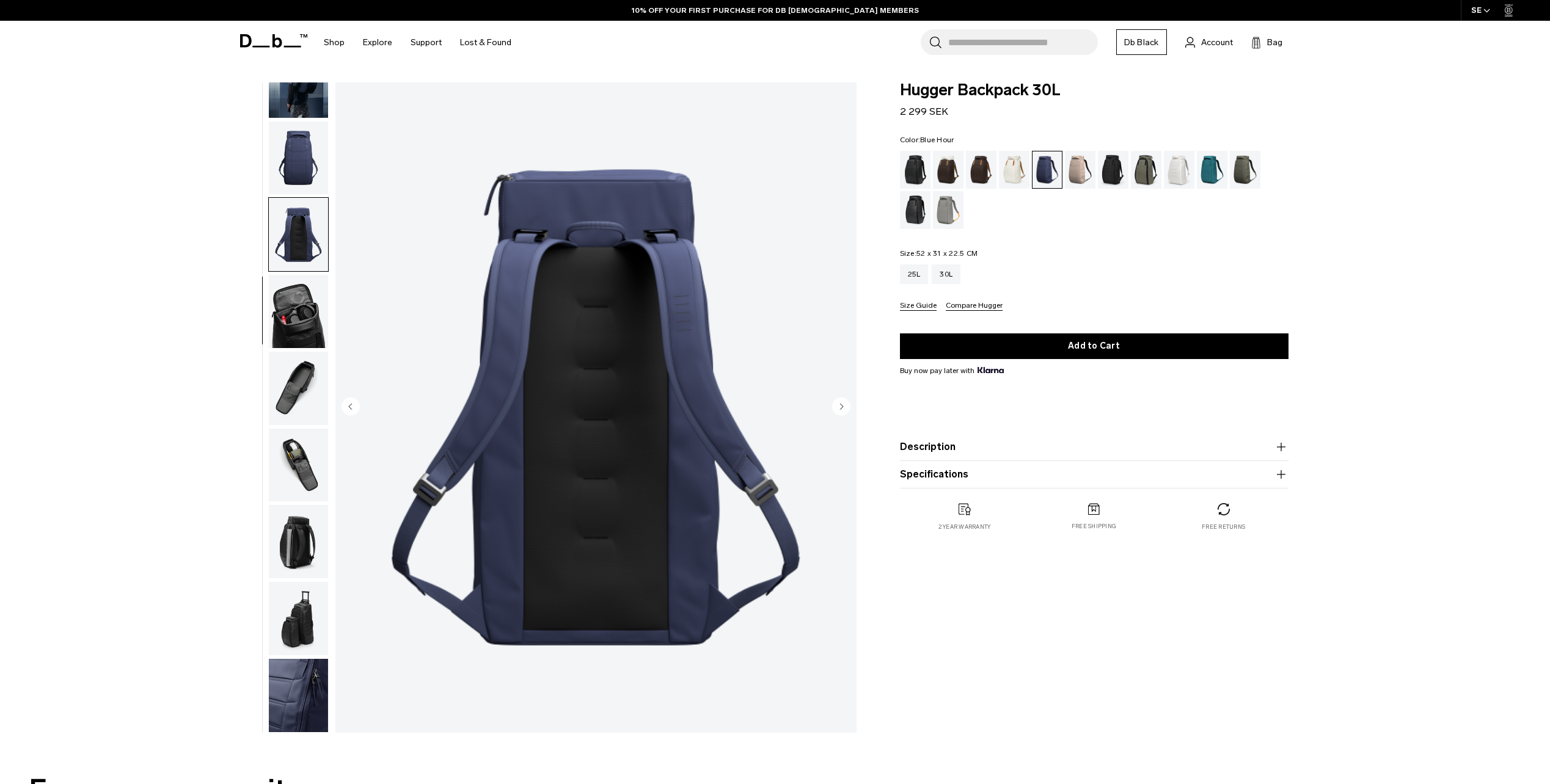
click at [311, 313] on img "button" at bounding box center [298, 311] width 59 height 73
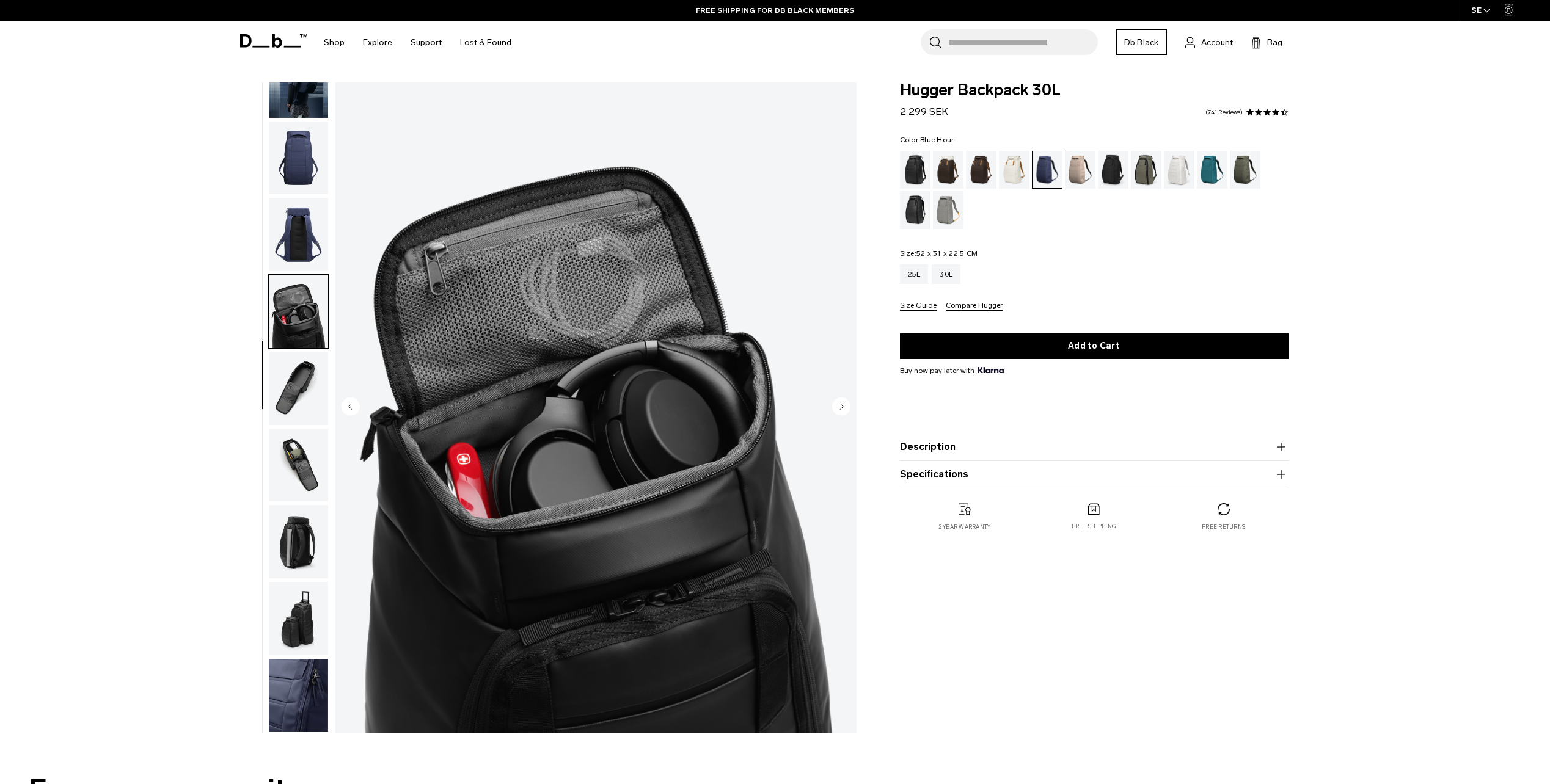
click at [926, 718] on div "Hugger Backpack 30L 2 299 SEK 4.6 star rating 741 Reviews Color: Blue Hour Out …" at bounding box center [1094, 410] width 462 height 657
click at [952, 211] on div "Sand Grey" at bounding box center [948, 210] width 31 height 38
